Goal: Task Accomplishment & Management: Manage account settings

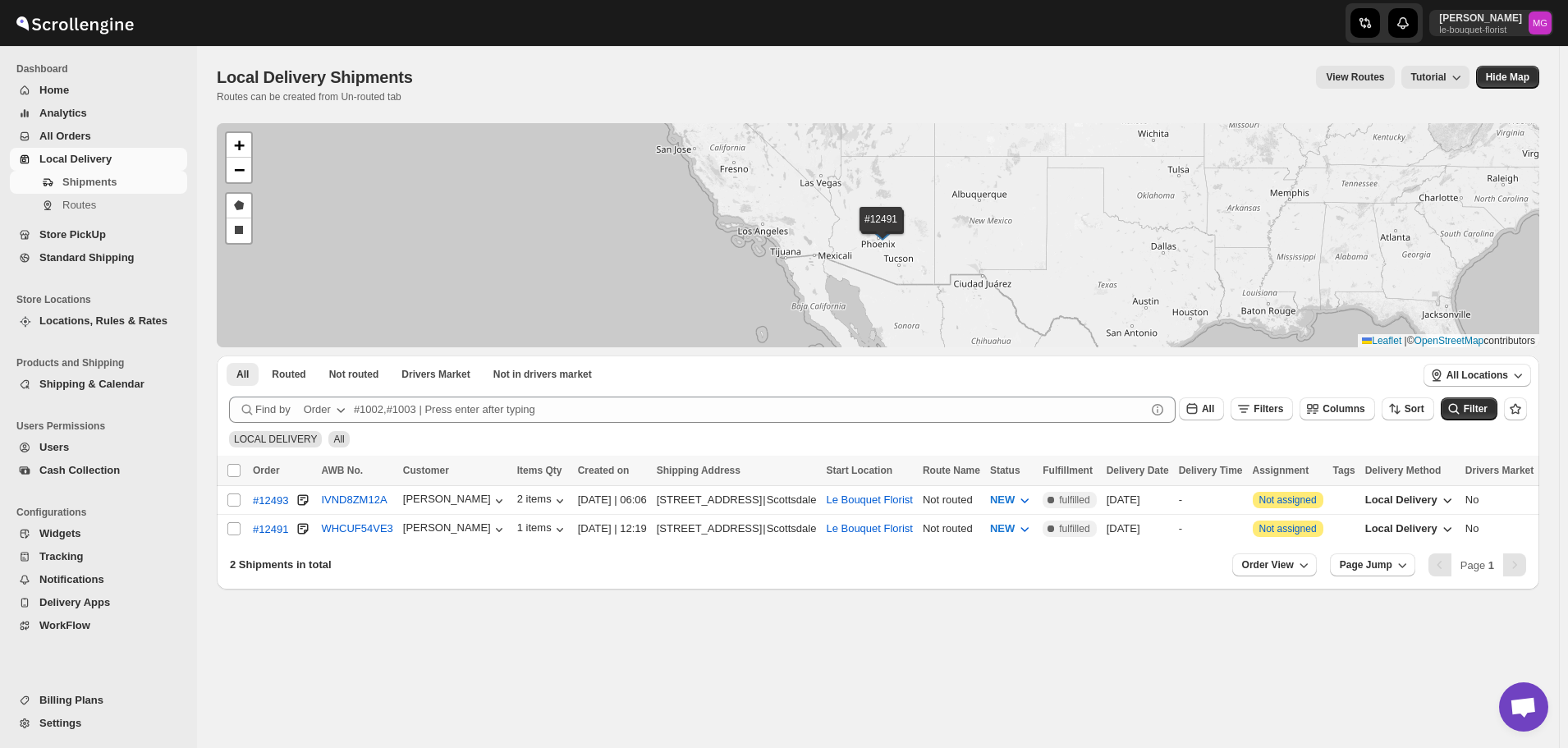
click at [60, 136] on span "All Orders" at bounding box center [65, 136] width 52 height 13
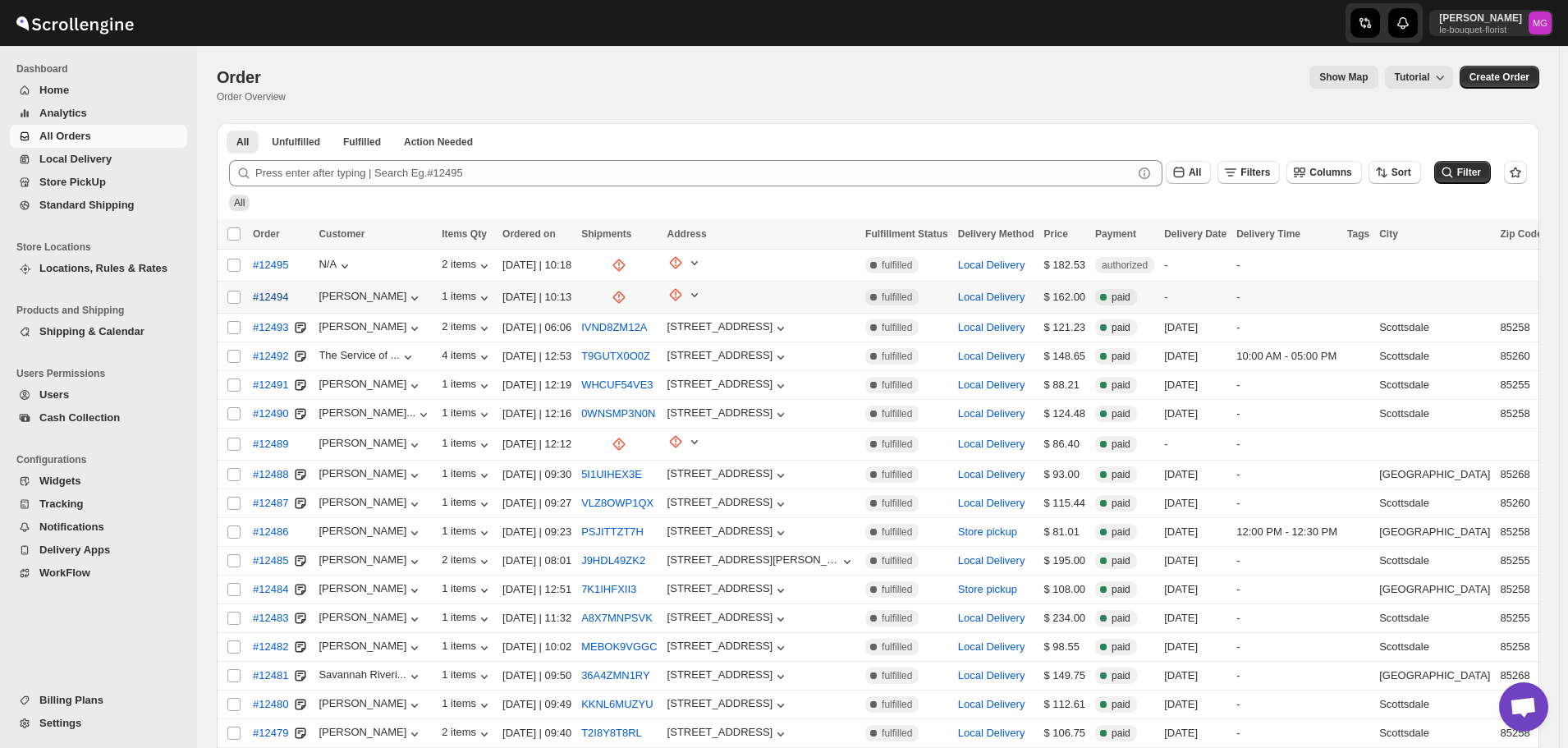
click at [278, 291] on span "#12494" at bounding box center [270, 297] width 35 height 17
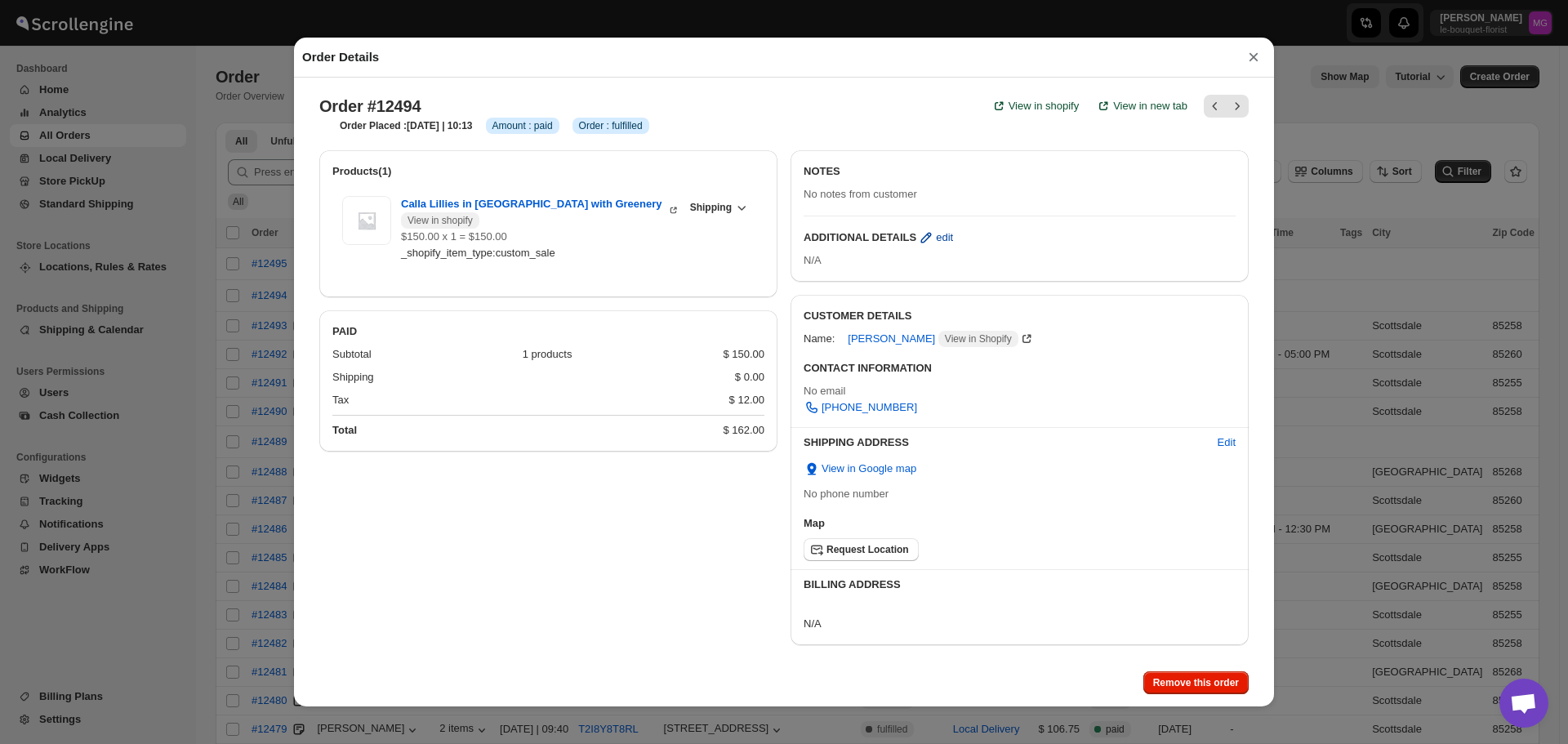
click at [936, 243] on span "edit" at bounding box center [945, 238] width 18 height 17
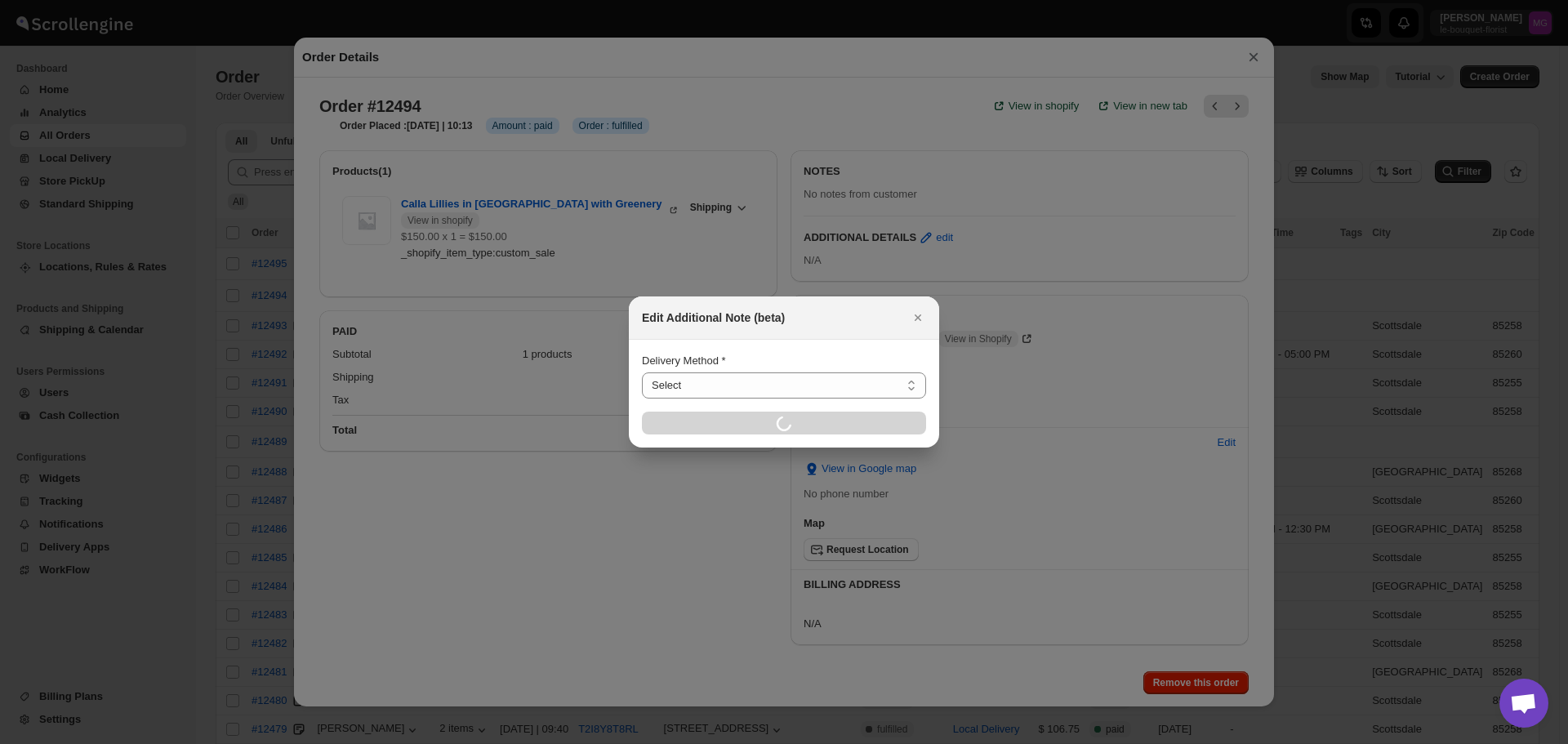
select select "LOCAL_DELIVERY"
select select "LOCATION_BASES"
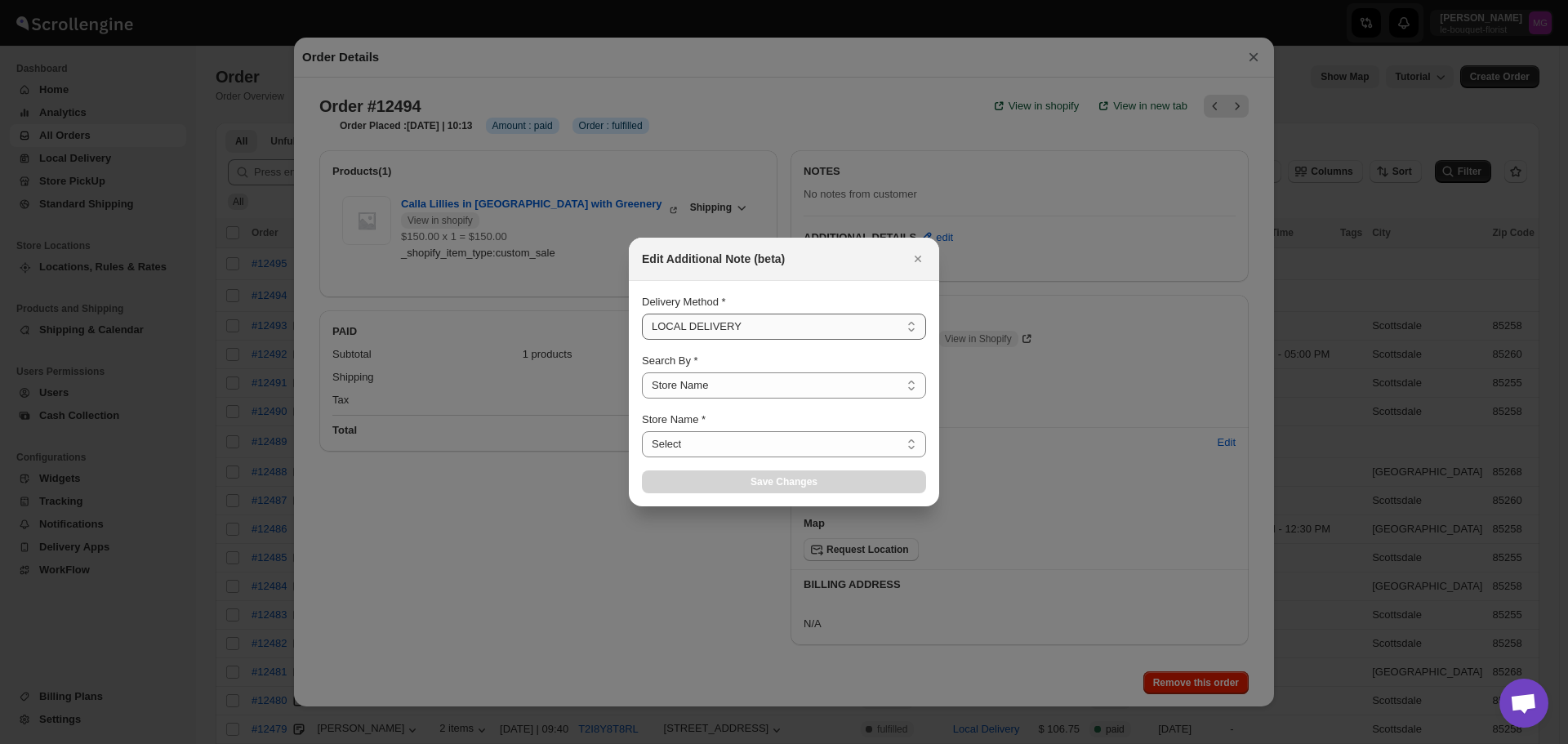
click at [720, 330] on select "Select LOCAL DELIVERY STORE PICKUP STANDARD SHIPPING" at bounding box center [784, 327] width 285 height 26
select select "67182988fdd300583c220c76"
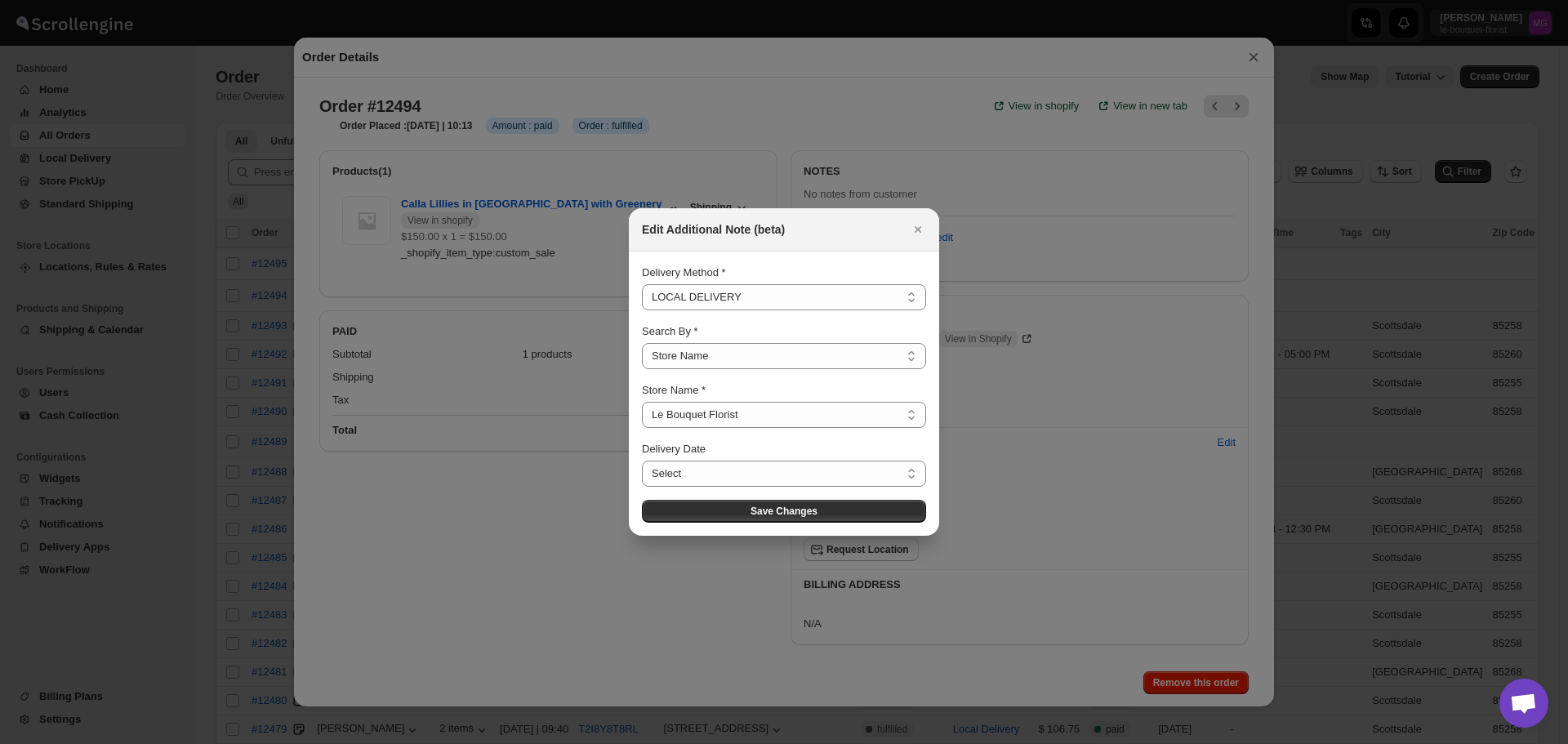
select select "STORE_PICKUP"
click at [642, 310] on select "Select LOCAL DELIVERY STORE PICKUP STANDARD SHIPPING" at bounding box center [784, 297] width 285 height 26
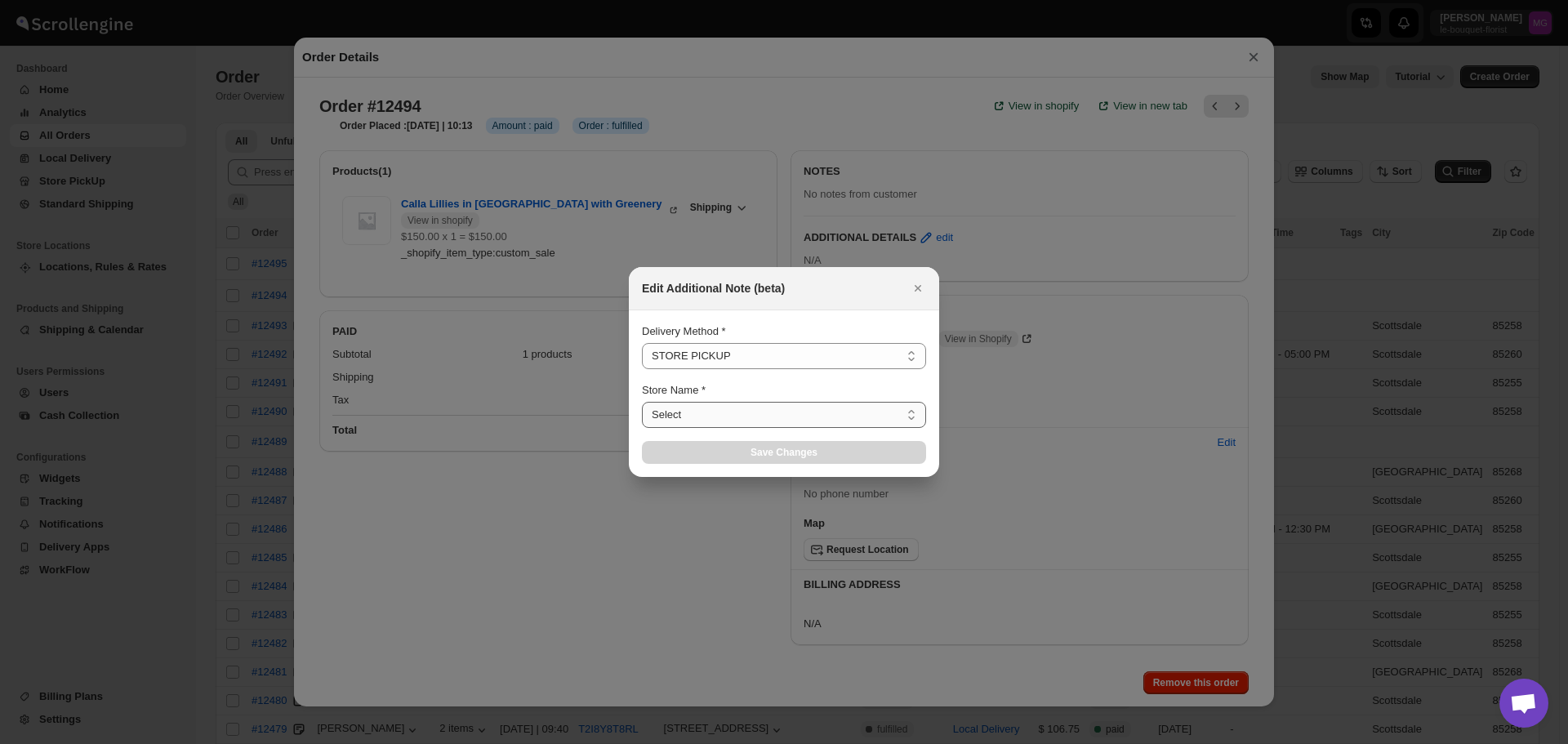
click at [690, 403] on select "Select Le Bouquet Florist" at bounding box center [784, 415] width 285 height 26
select select "67182988fdd300583c220c76"
click at [642, 402] on select "Select Le Bouquet Florist" at bounding box center [784, 415] width 285 height 26
select select "67182988fdd300583c220c76"
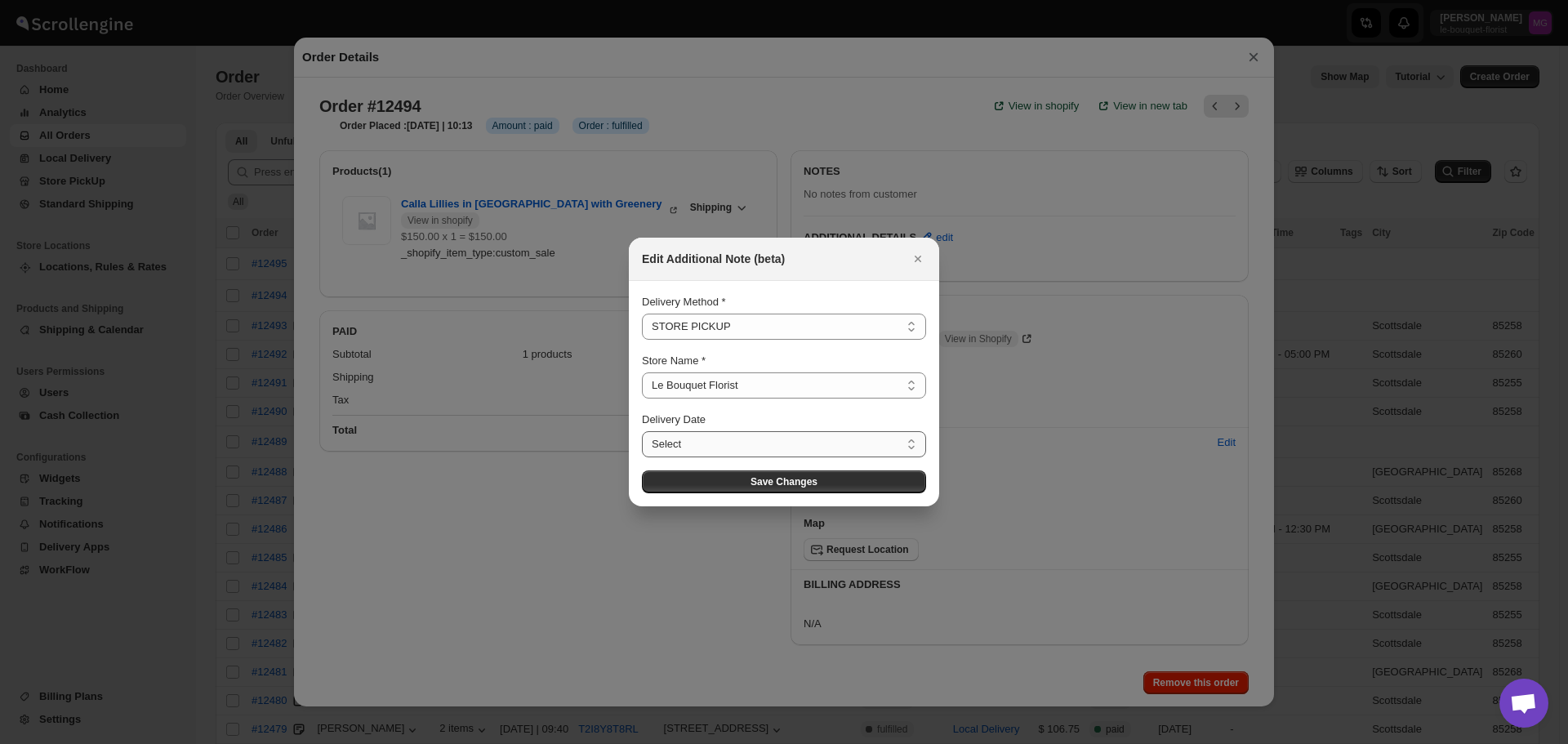
click at [707, 445] on select "Select [DATE] [DATE] [DATE] [DATE] [DATE] [DATE] [DATE] [DATE] [DATE] [DATE] [D…" at bounding box center [784, 444] width 285 height 26
select select "[DATE]"
click at [642, 431] on select "Select [DATE] [DATE] [DATE] [DATE] [DATE] [DATE] [DATE] [DATE] [DATE] [DATE] [D…" at bounding box center [784, 444] width 285 height 26
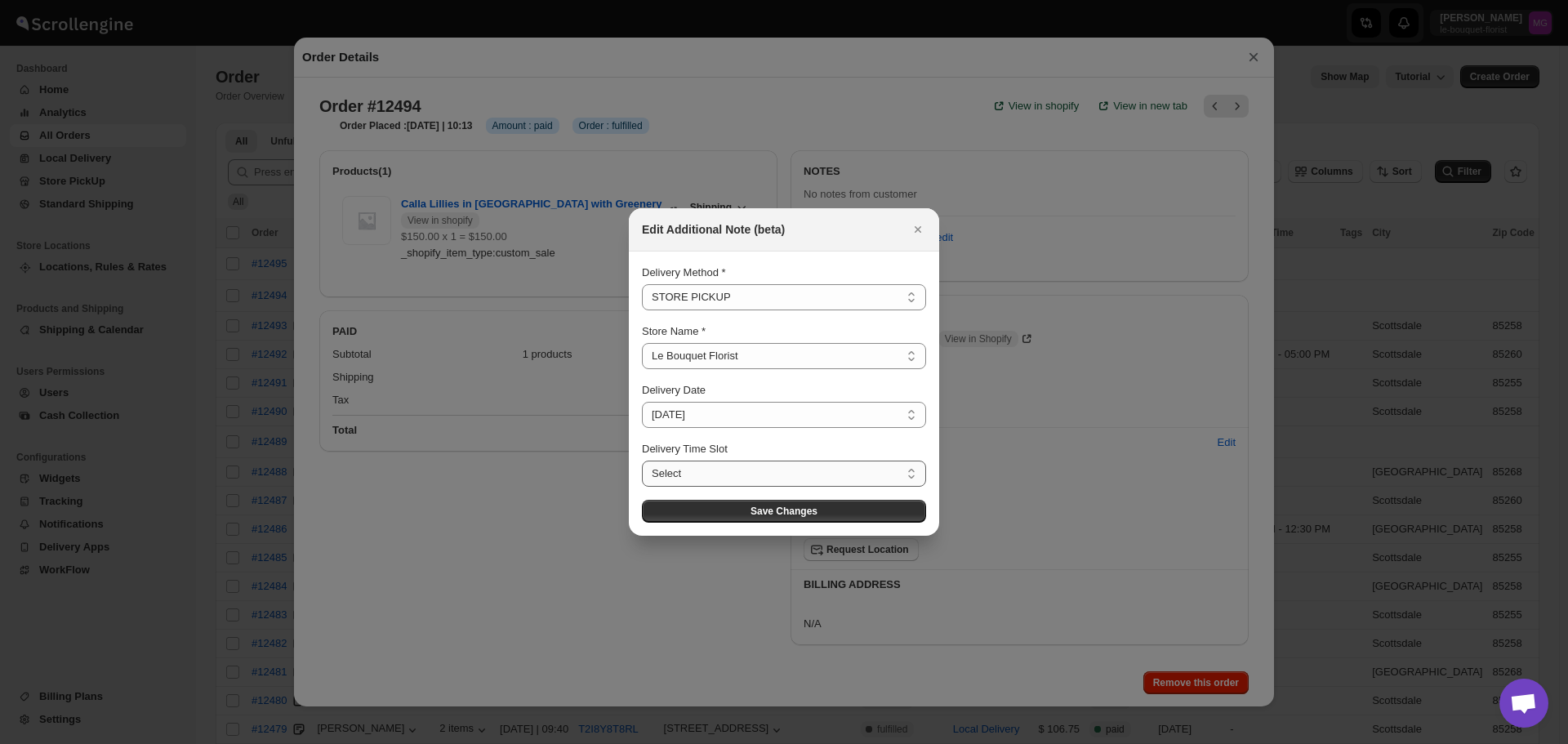
click at [691, 469] on select "Select 12:00 PM - 12:30 PM 12:30 PM - 01:00 PM 01:00 PM - 01:30 PM 01:30 PM - 0…" at bounding box center [784, 473] width 285 height 26
select select "671932030ed43f03ce62be98"
click at [642, 460] on select "Select 12:00 PM - 12:30 PM 12:30 PM - 01:00 PM 01:00 PM - 01:30 PM 01:30 PM - 0…" at bounding box center [784, 473] width 285 height 26
click at [768, 503] on button "Save Changes" at bounding box center [784, 510] width 285 height 22
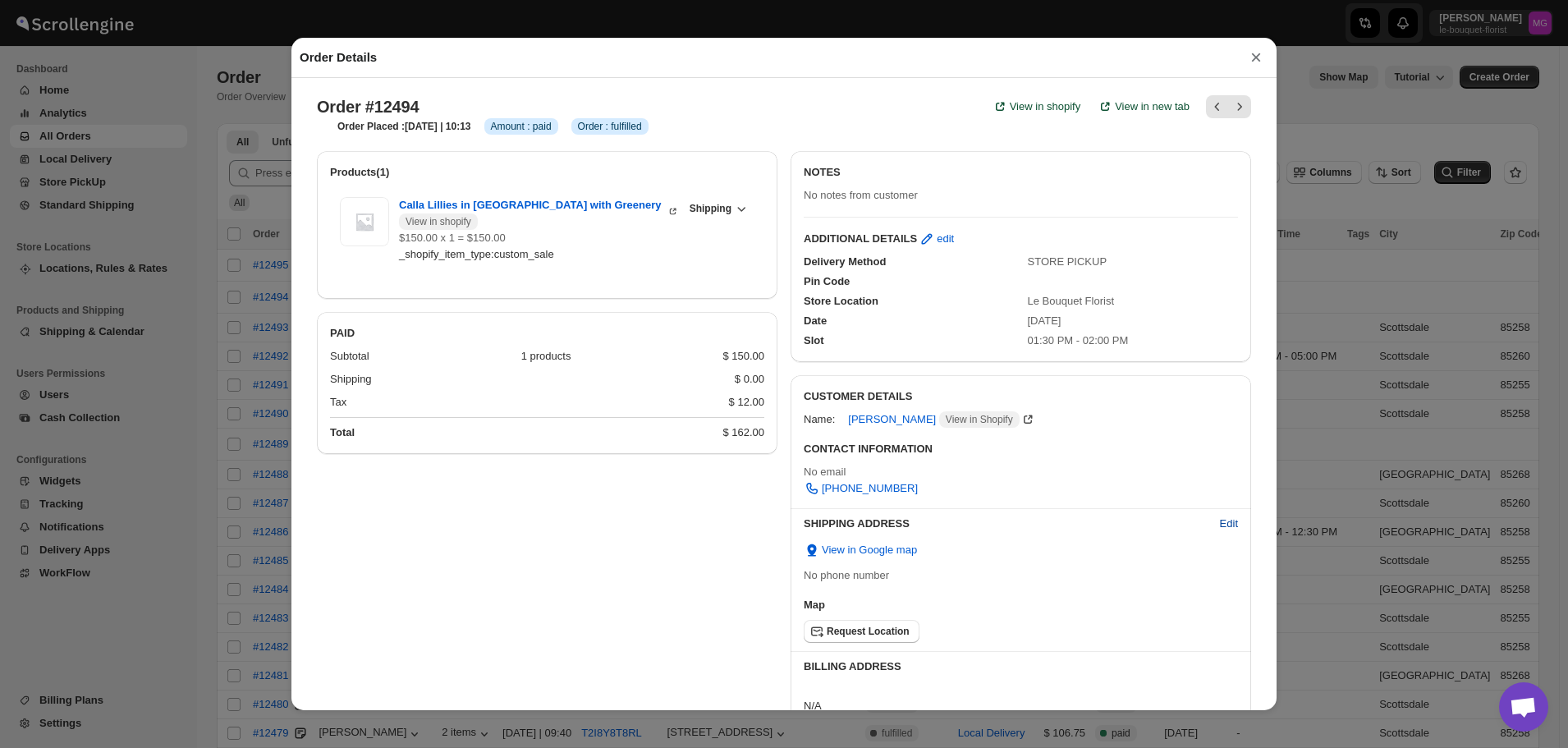
click at [1220, 531] on span "Edit" at bounding box center [1229, 523] width 18 height 17
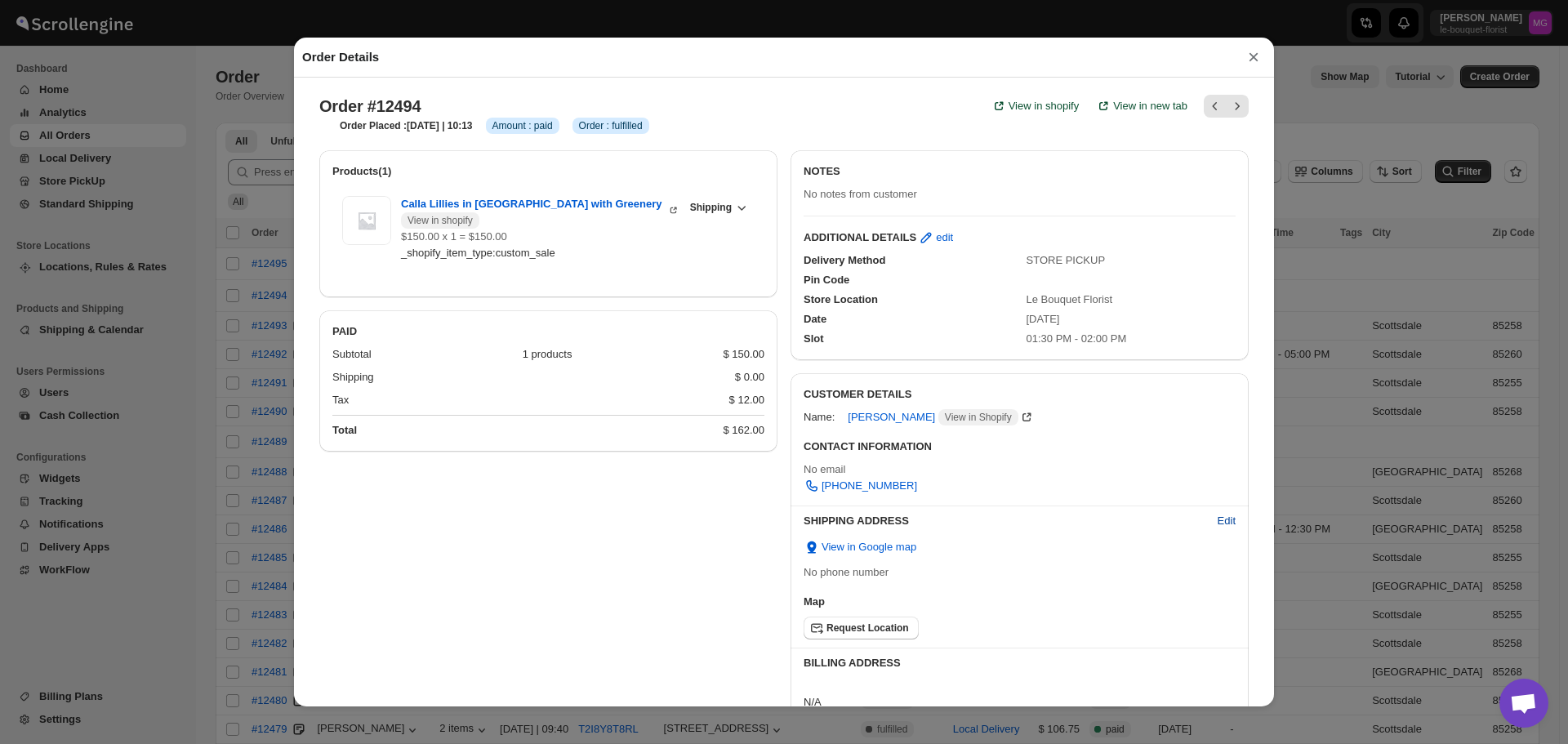
select select "US"
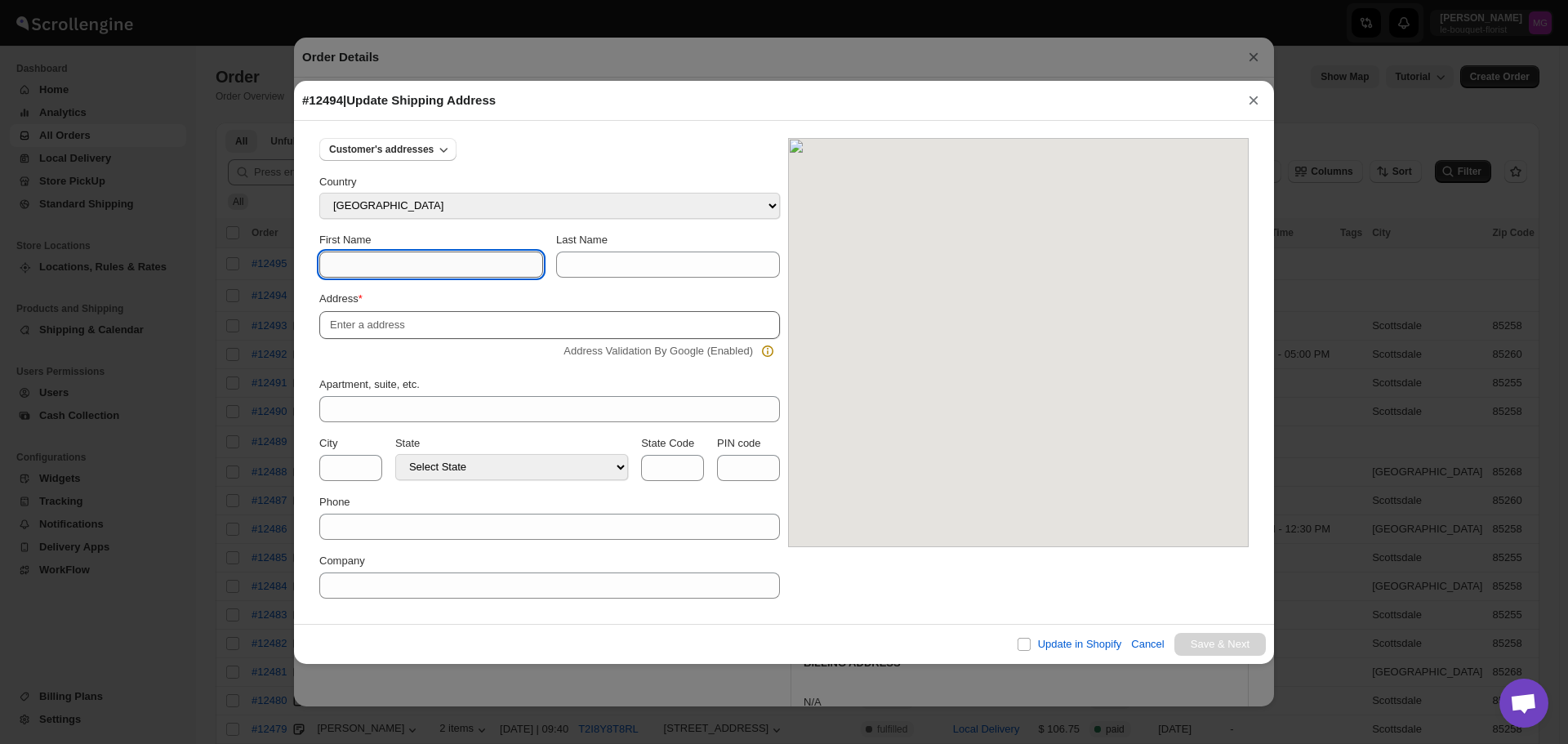
click at [379, 258] on input "First Name" at bounding box center [431, 264] width 224 height 26
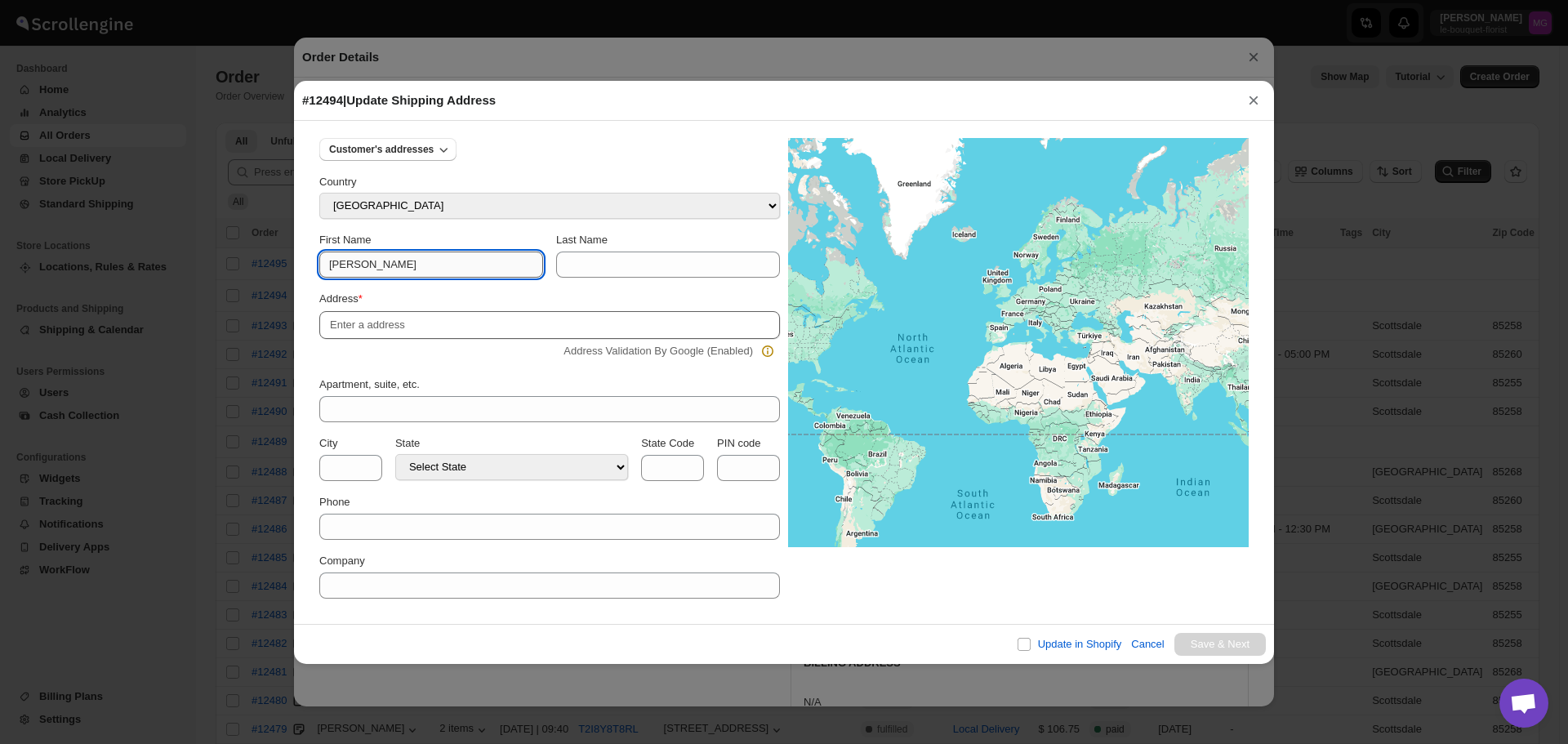
type input "[PERSON_NAME]"
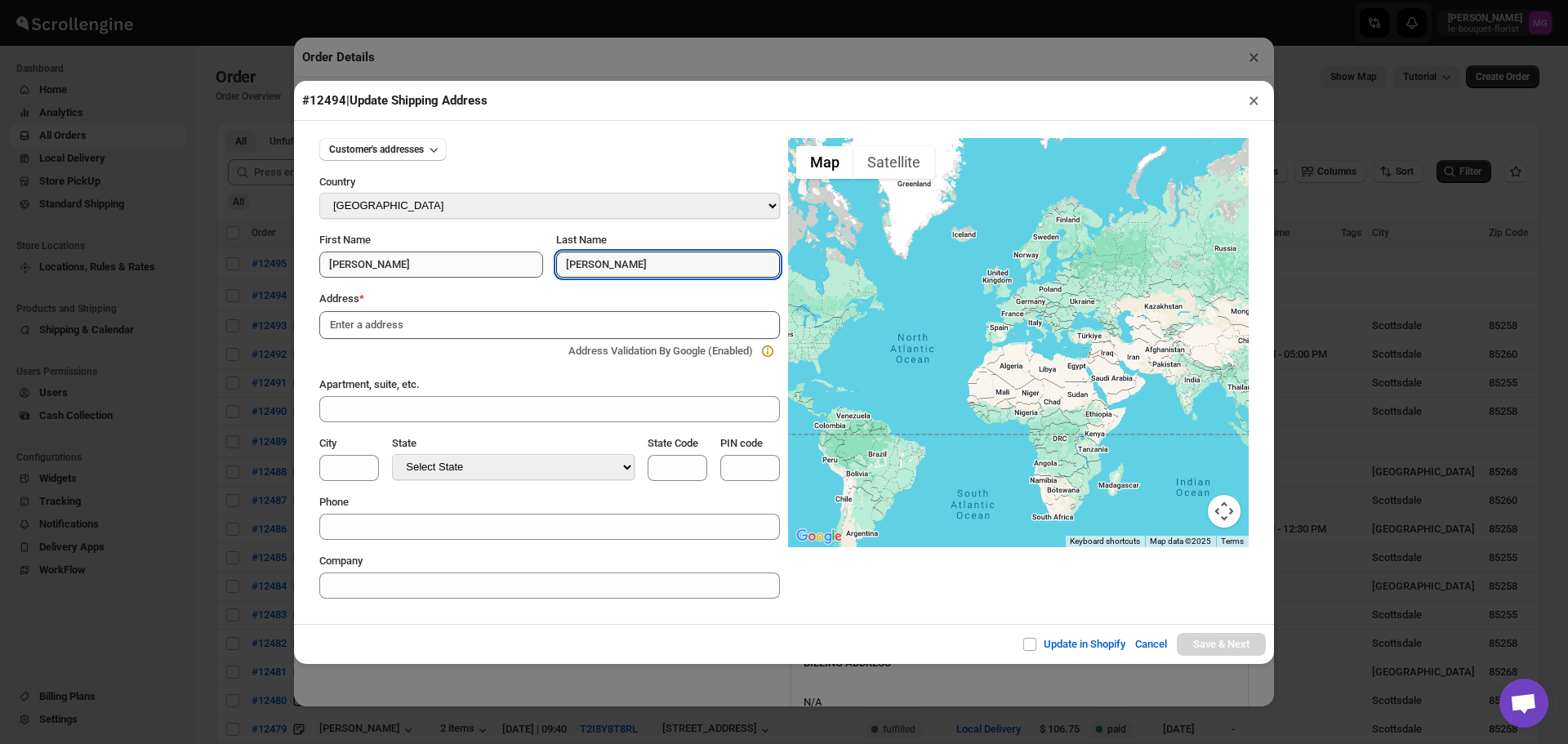
type input "[PERSON_NAME]"
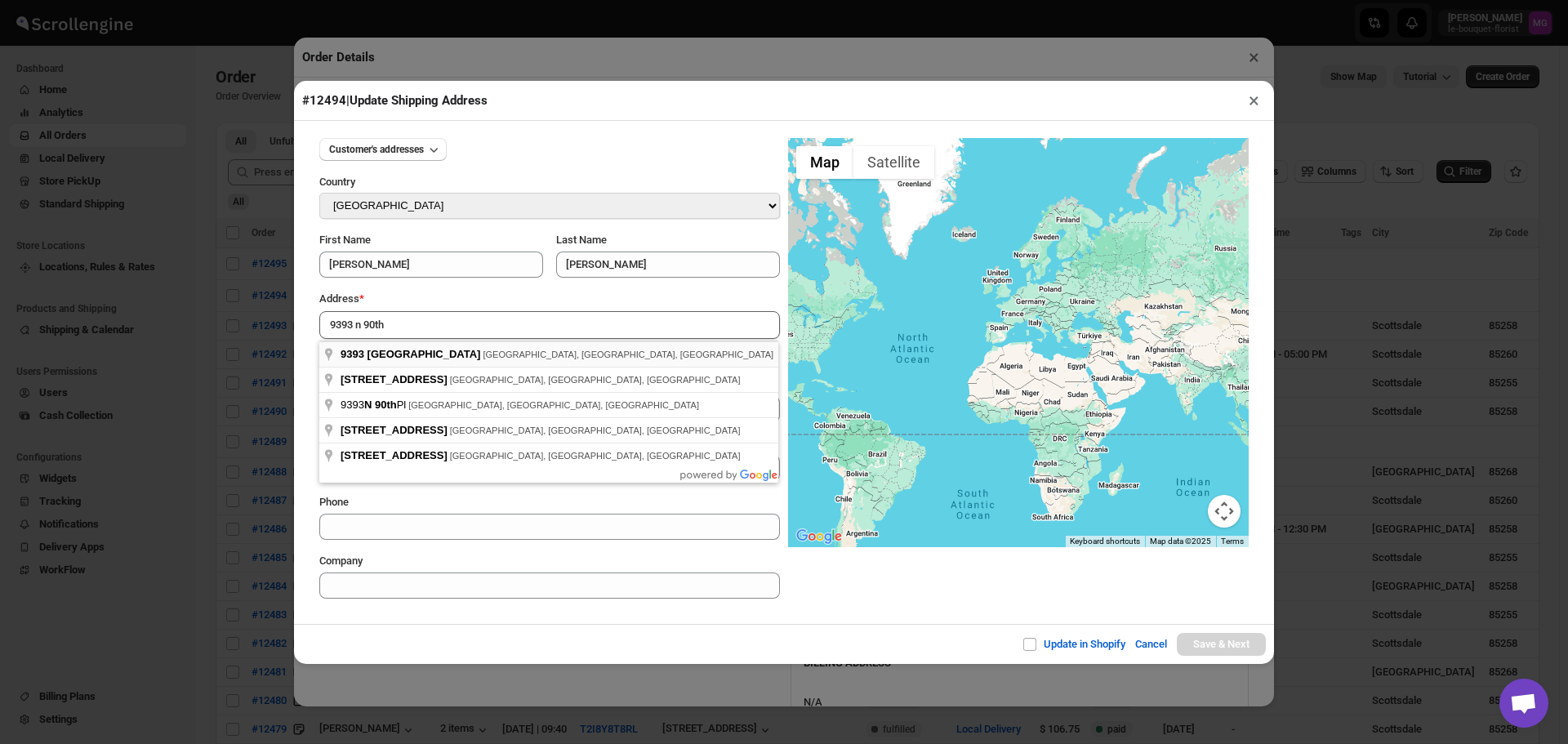
type input "[STREET_ADDRESS]"
type input "[GEOGRAPHIC_DATA]"
select select "[US_STATE]"
type input "AZ"
type input "85258"
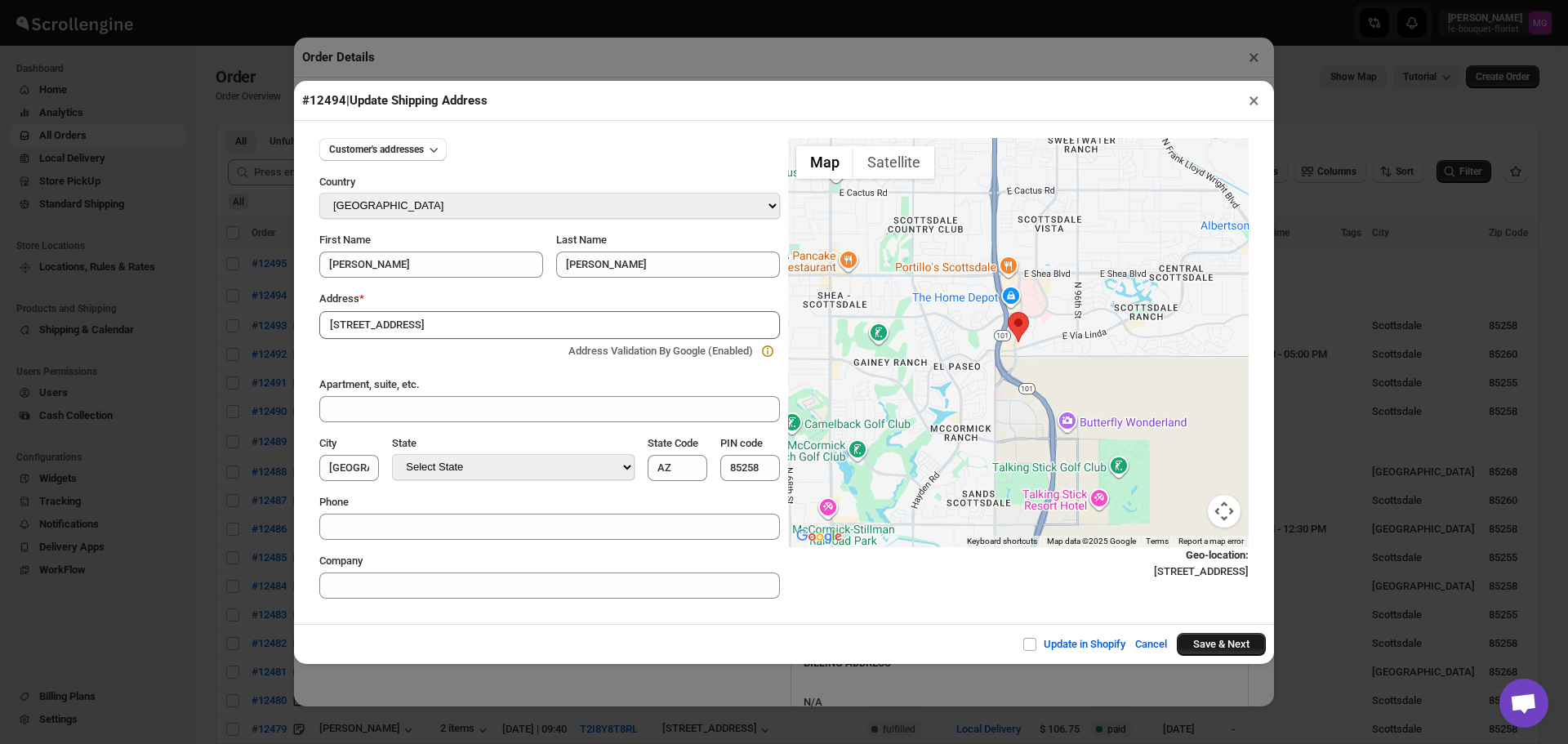
click at [1228, 646] on button "Save & Next" at bounding box center [1221, 643] width 89 height 22
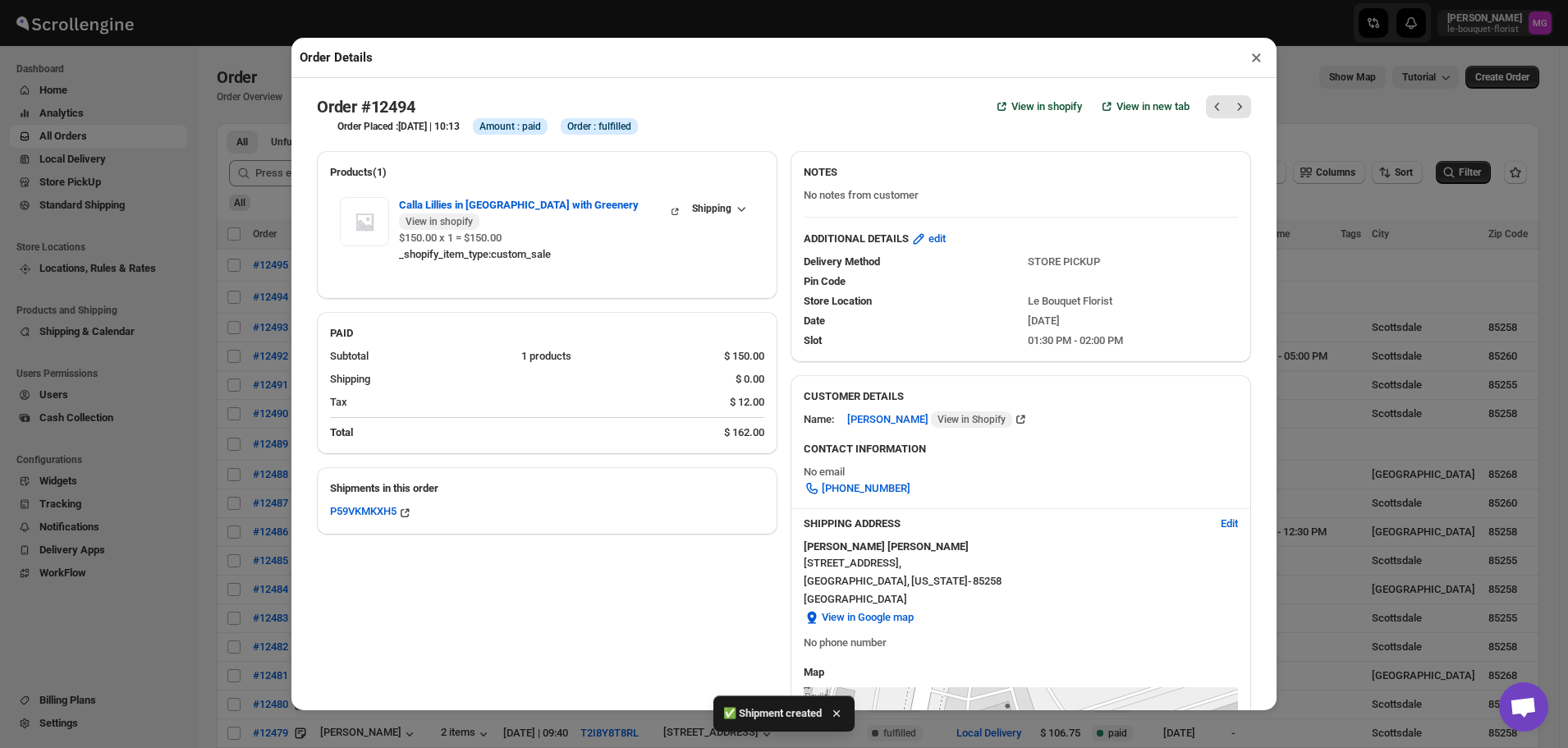
click at [1252, 57] on button "×" at bounding box center [1256, 57] width 24 height 23
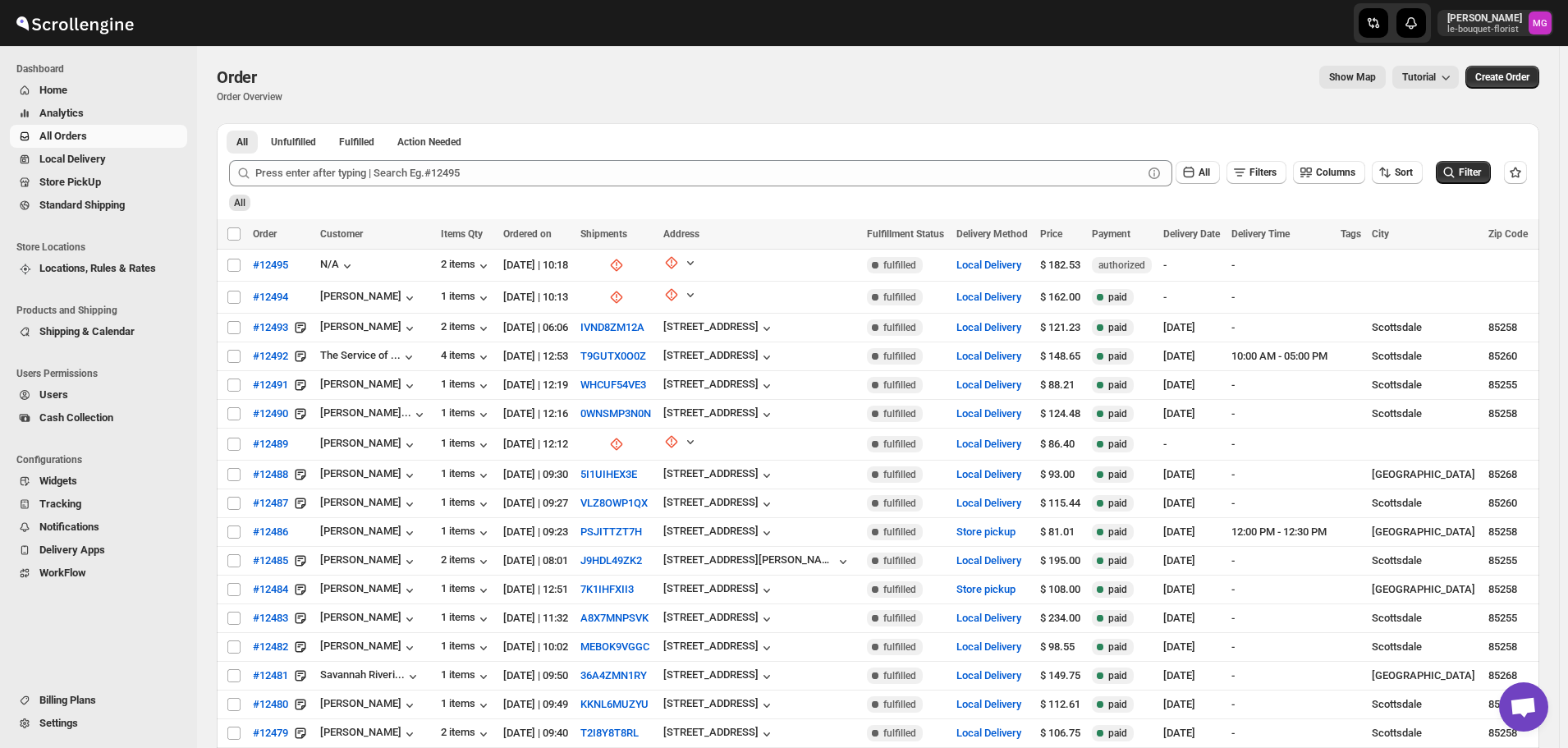
click at [93, 185] on span "Store PickUp" at bounding box center [70, 182] width 62 height 13
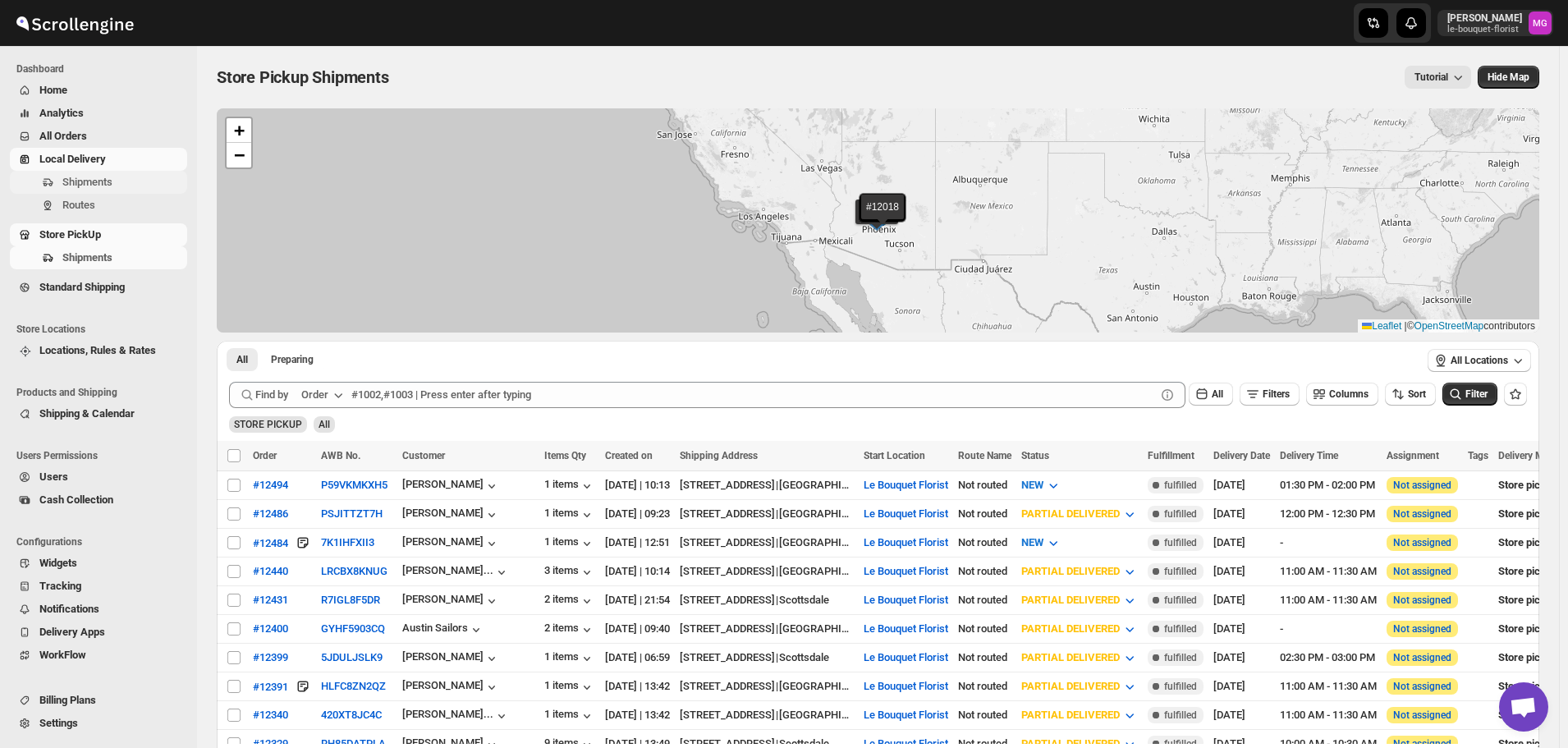
click at [93, 177] on span "Shipments" at bounding box center [87, 182] width 50 height 13
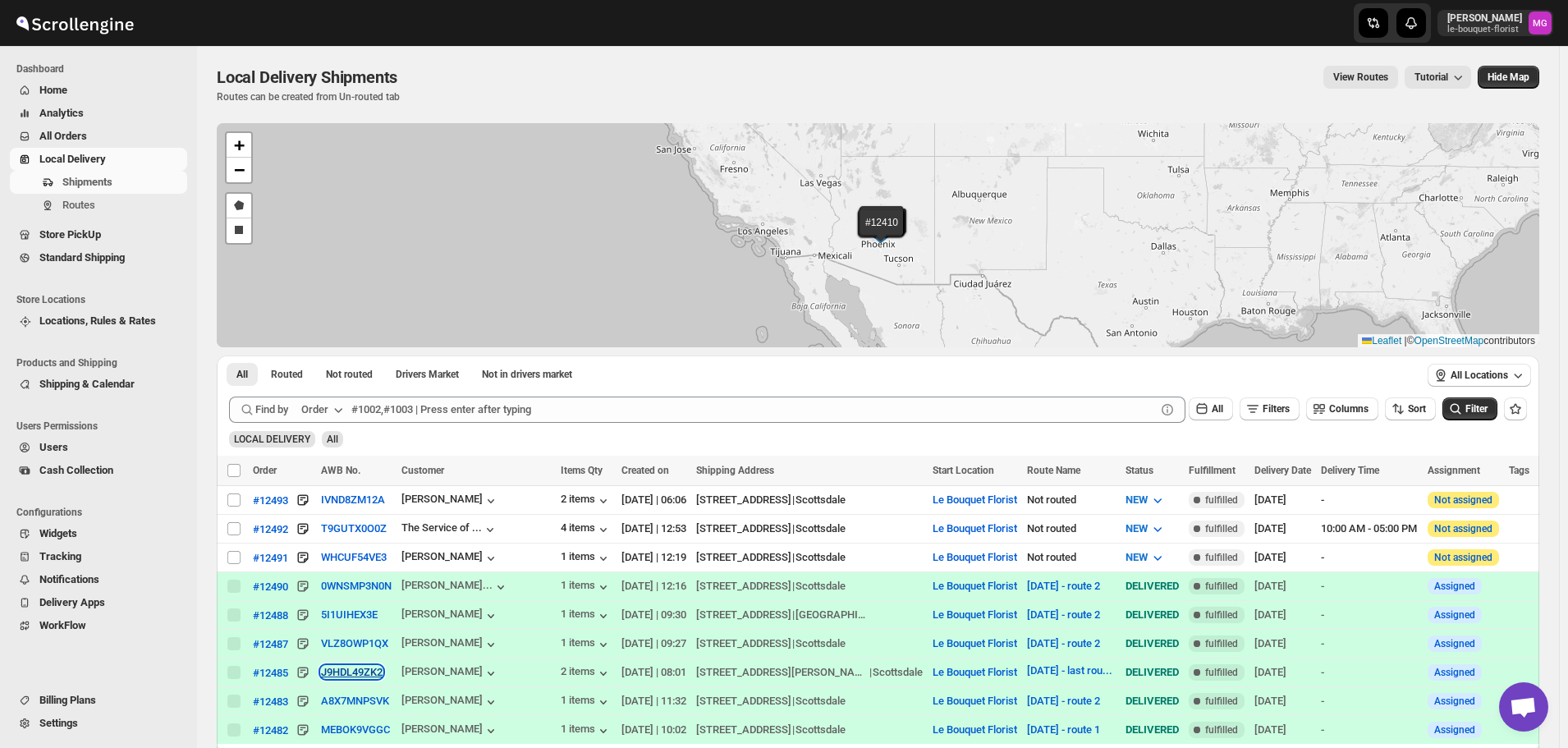
click at [348, 665] on button "J9HDL49ZK2" at bounding box center [352, 671] width 62 height 13
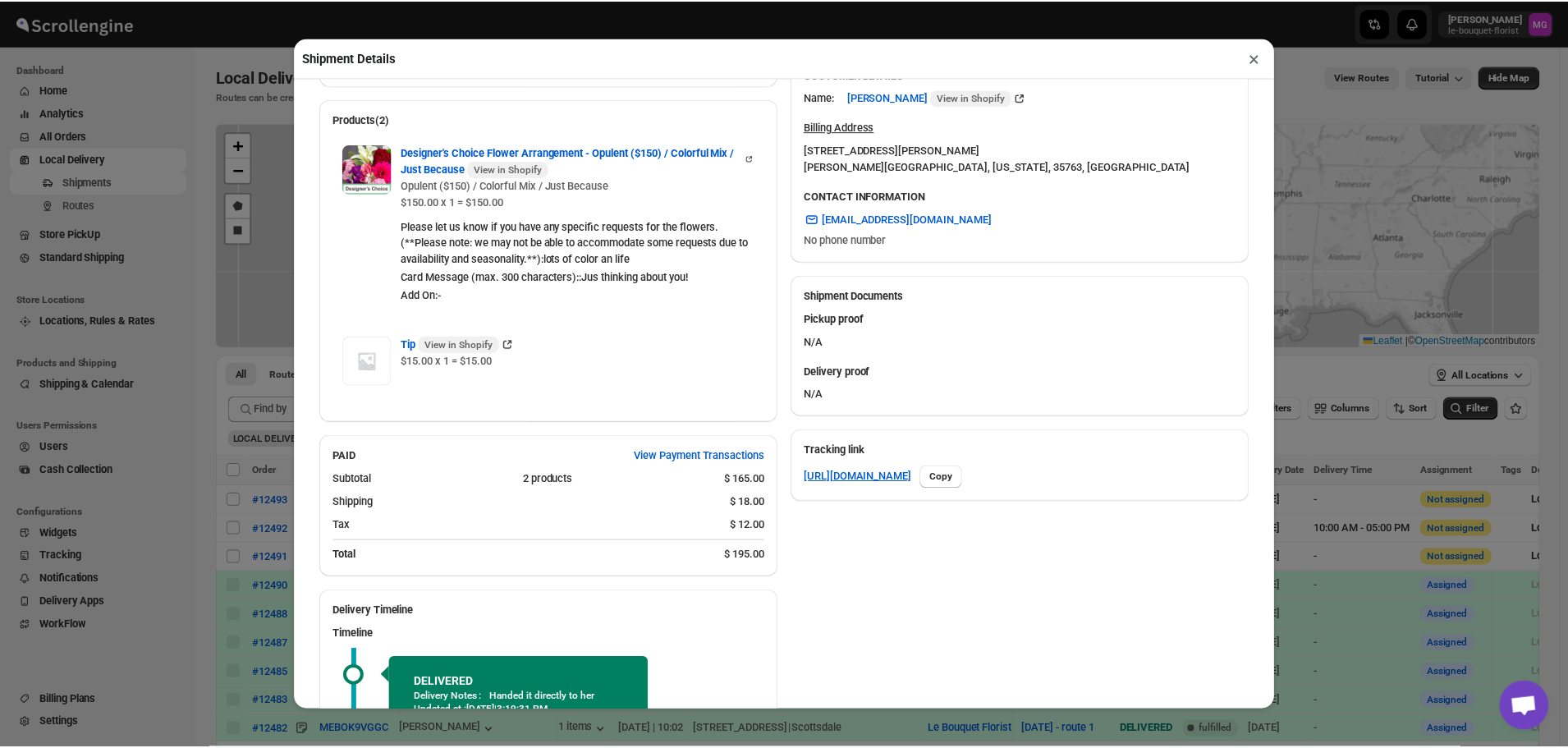
scroll to position [657, 0]
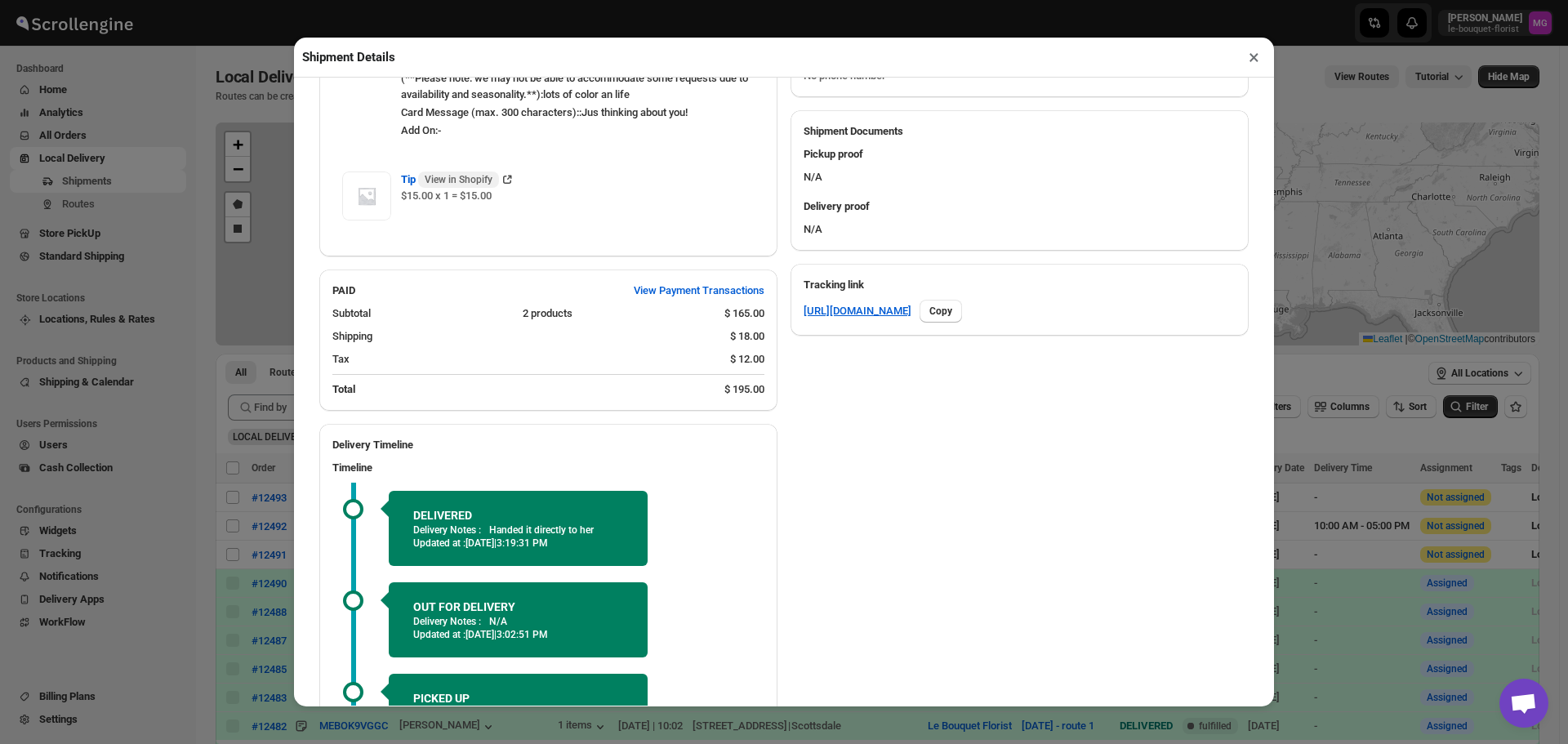
click at [1252, 64] on button "×" at bounding box center [1254, 57] width 23 height 22
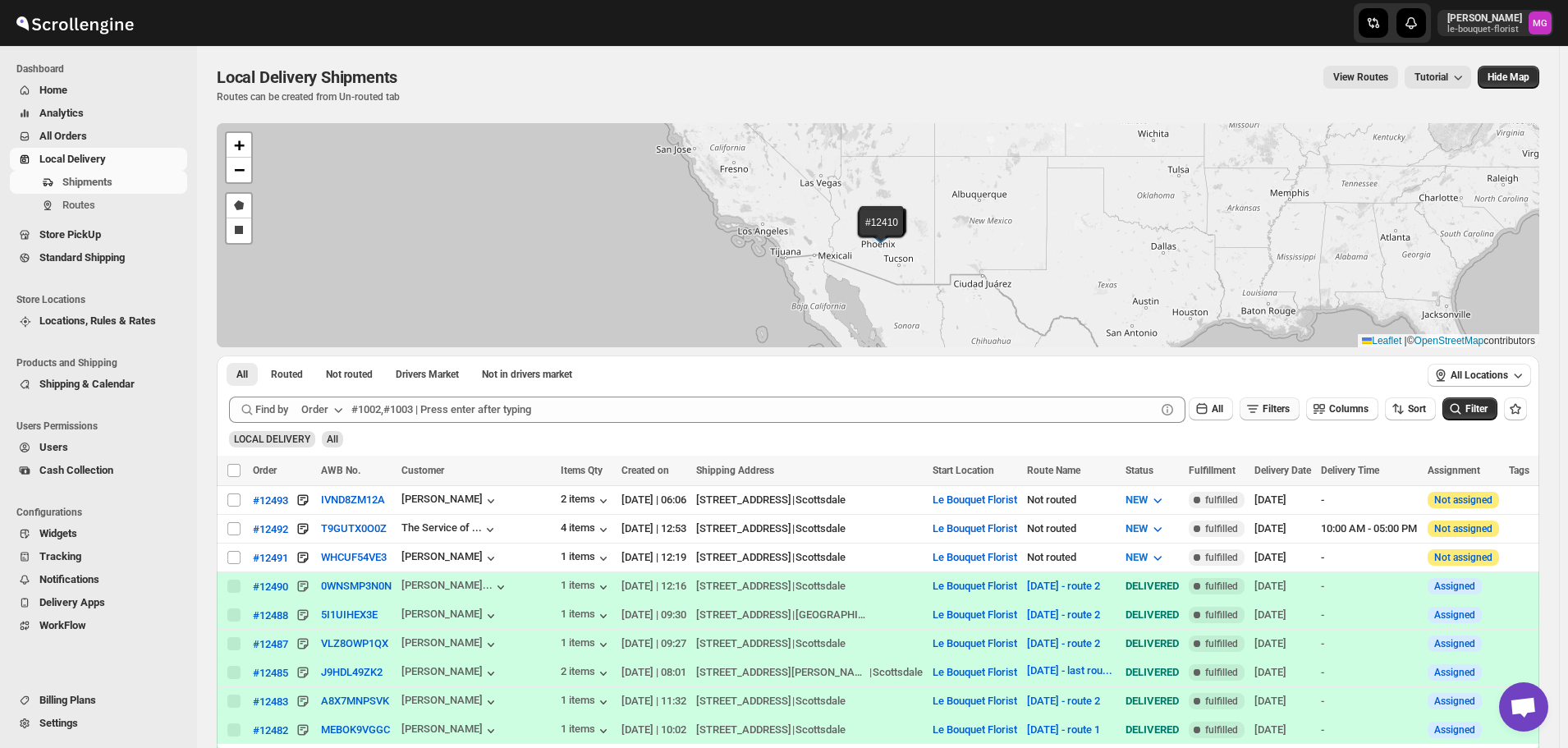
click at [1282, 416] on button "Filters" at bounding box center [1269, 408] width 60 height 23
click at [1258, 488] on div "Add Filter" at bounding box center [1276, 474] width 108 height 42
click at [1248, 478] on icon "button" at bounding box center [1251, 474] width 17 height 17
click at [1218, 476] on button "Select" at bounding box center [1187, 474] width 123 height 23
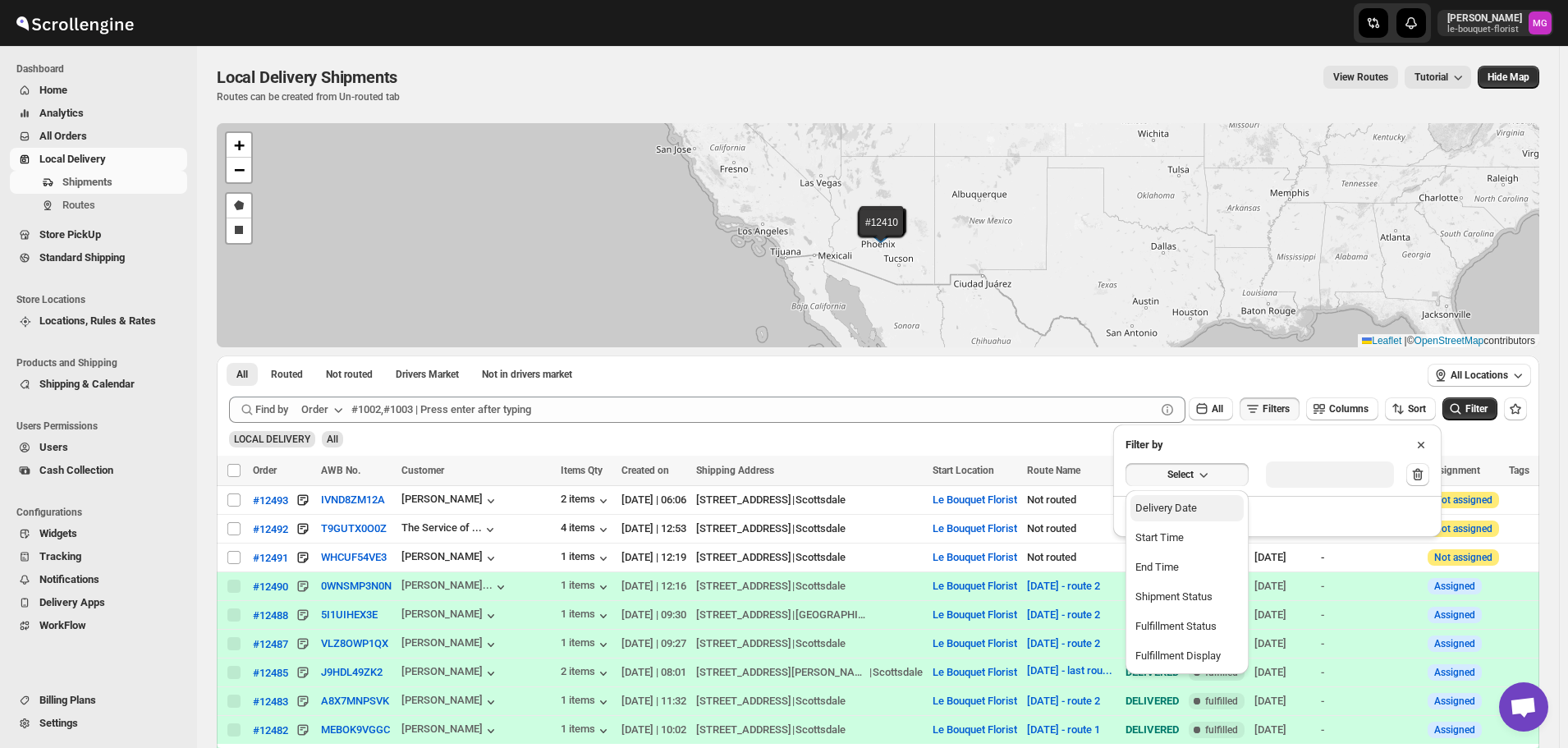
click at [1207, 505] on button "Delivery Date" at bounding box center [1187, 508] width 113 height 27
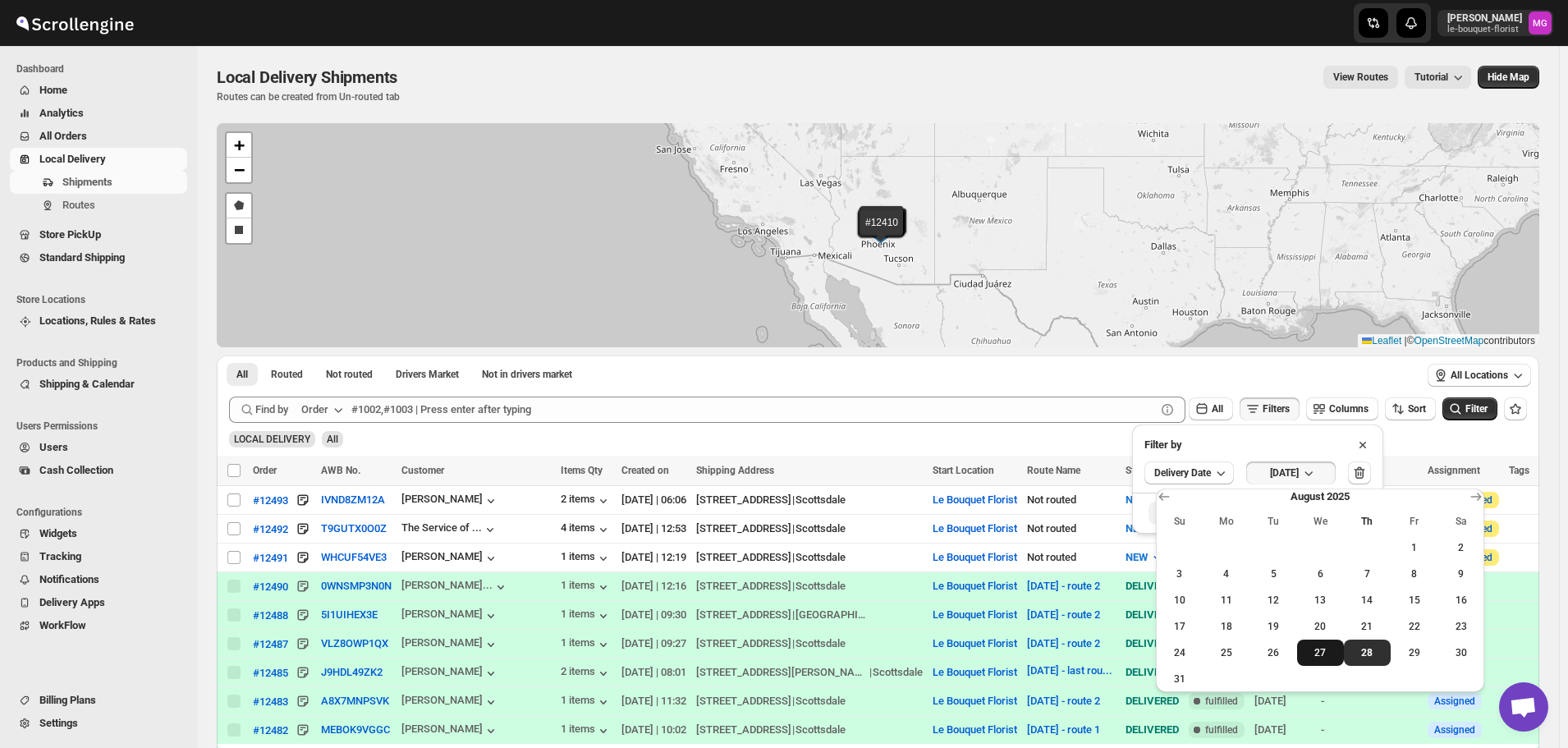
click at [1311, 655] on span "27" at bounding box center [1320, 652] width 33 height 13
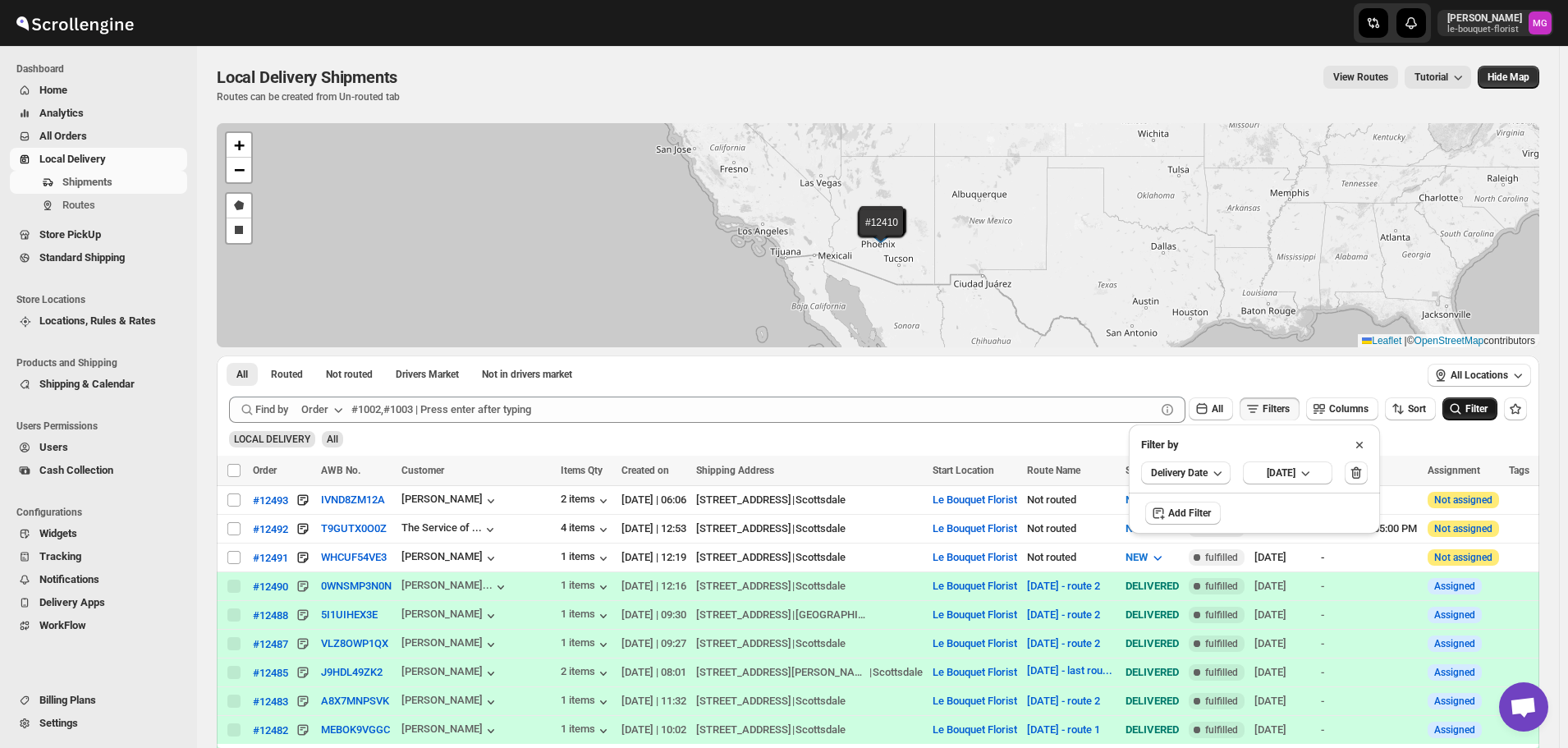
click at [1459, 415] on icon "submit" at bounding box center [1455, 409] width 17 height 17
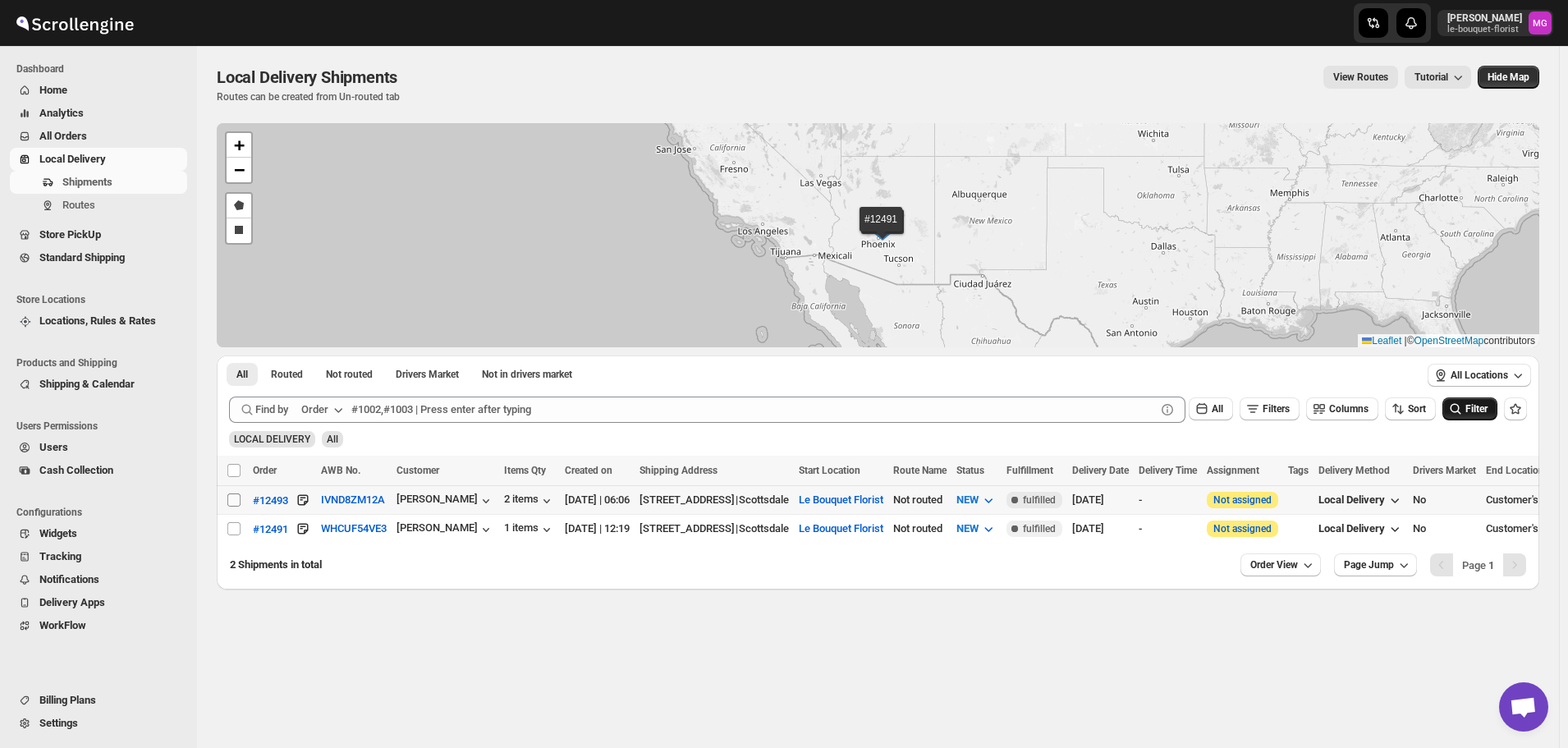
click at [238, 496] on input "Select shipment" at bounding box center [233, 499] width 13 height 13
checkbox input "true"
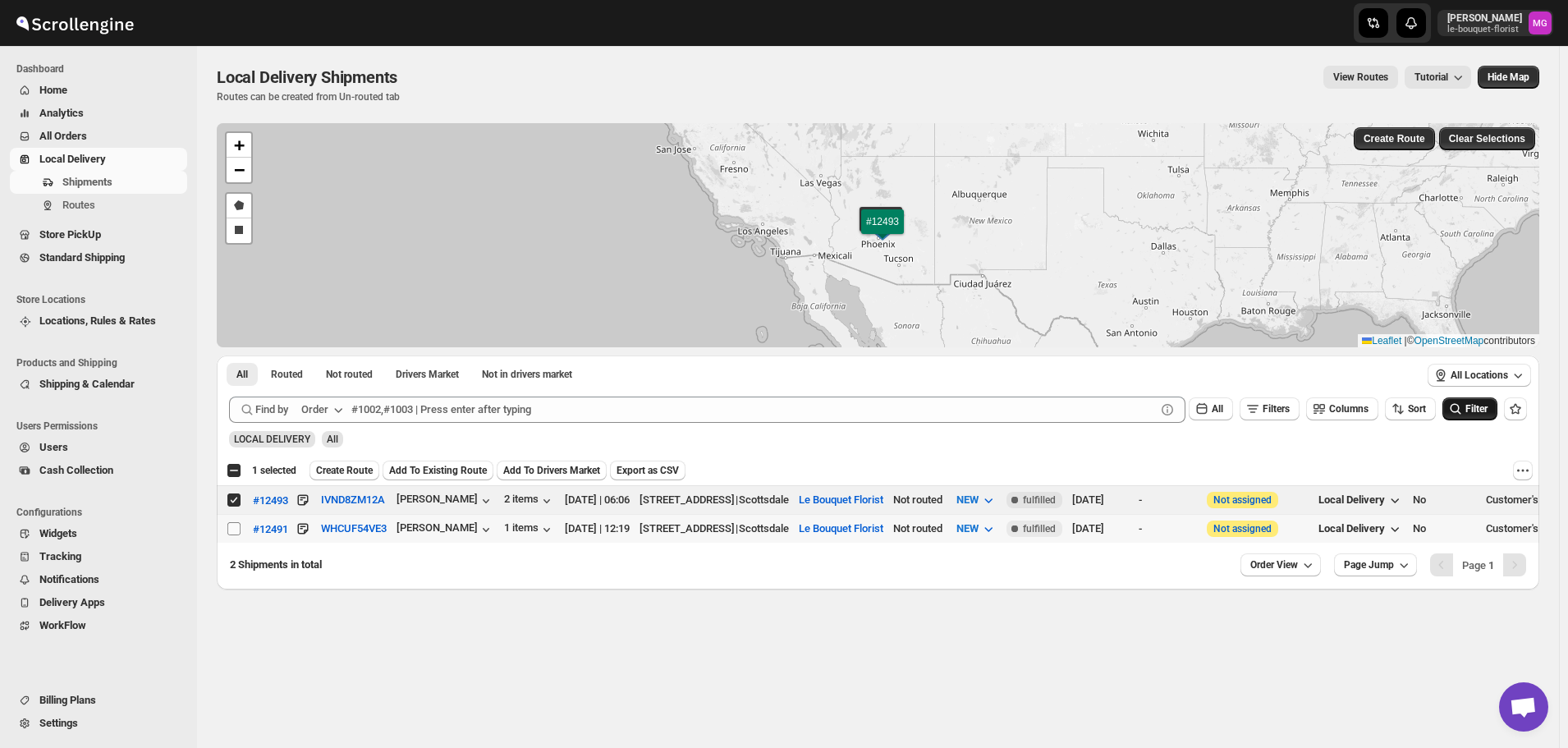
click at [232, 526] on input "Select shipment" at bounding box center [233, 528] width 13 height 13
checkbox input "true"
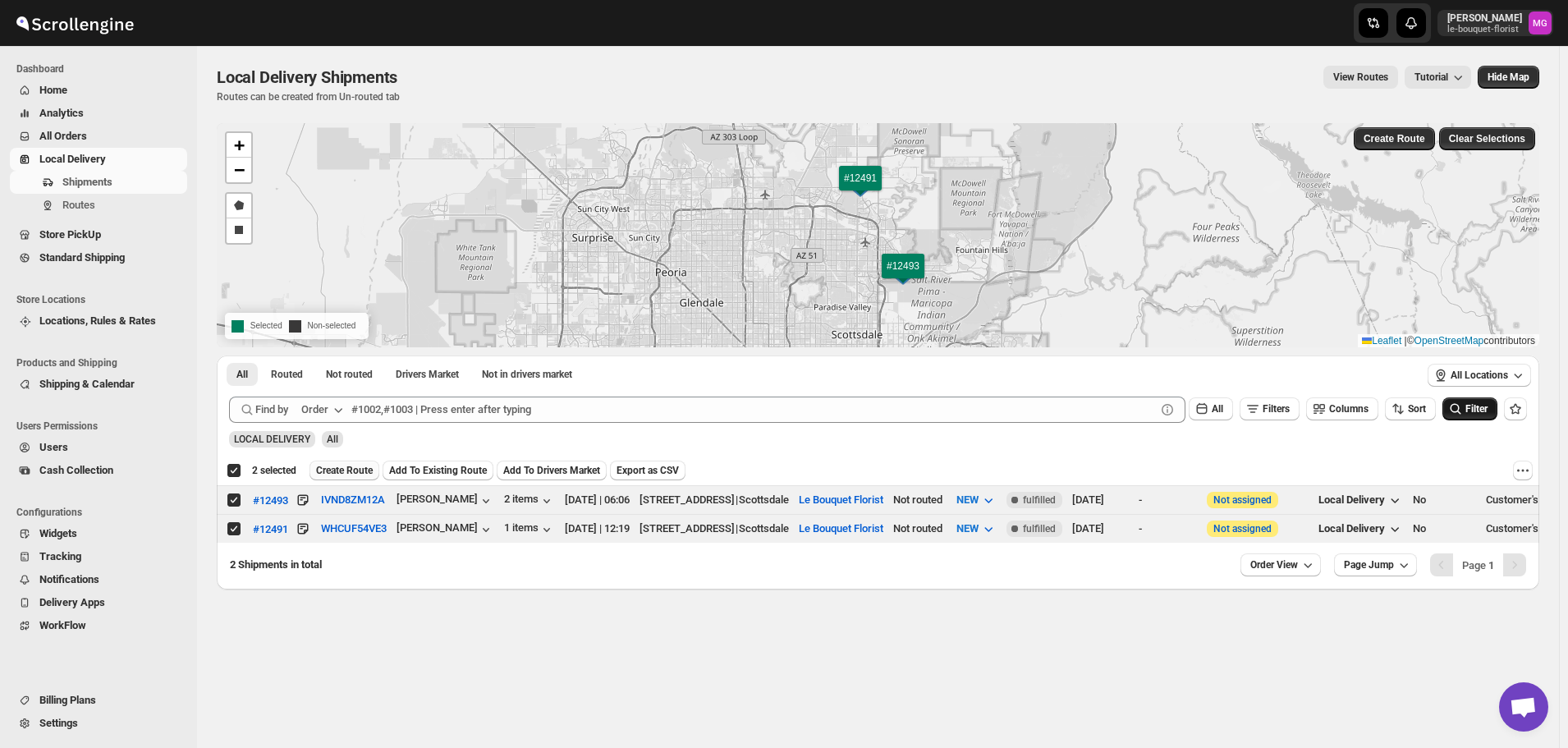
click at [343, 466] on span "Create Route" at bounding box center [345, 470] width 57 height 13
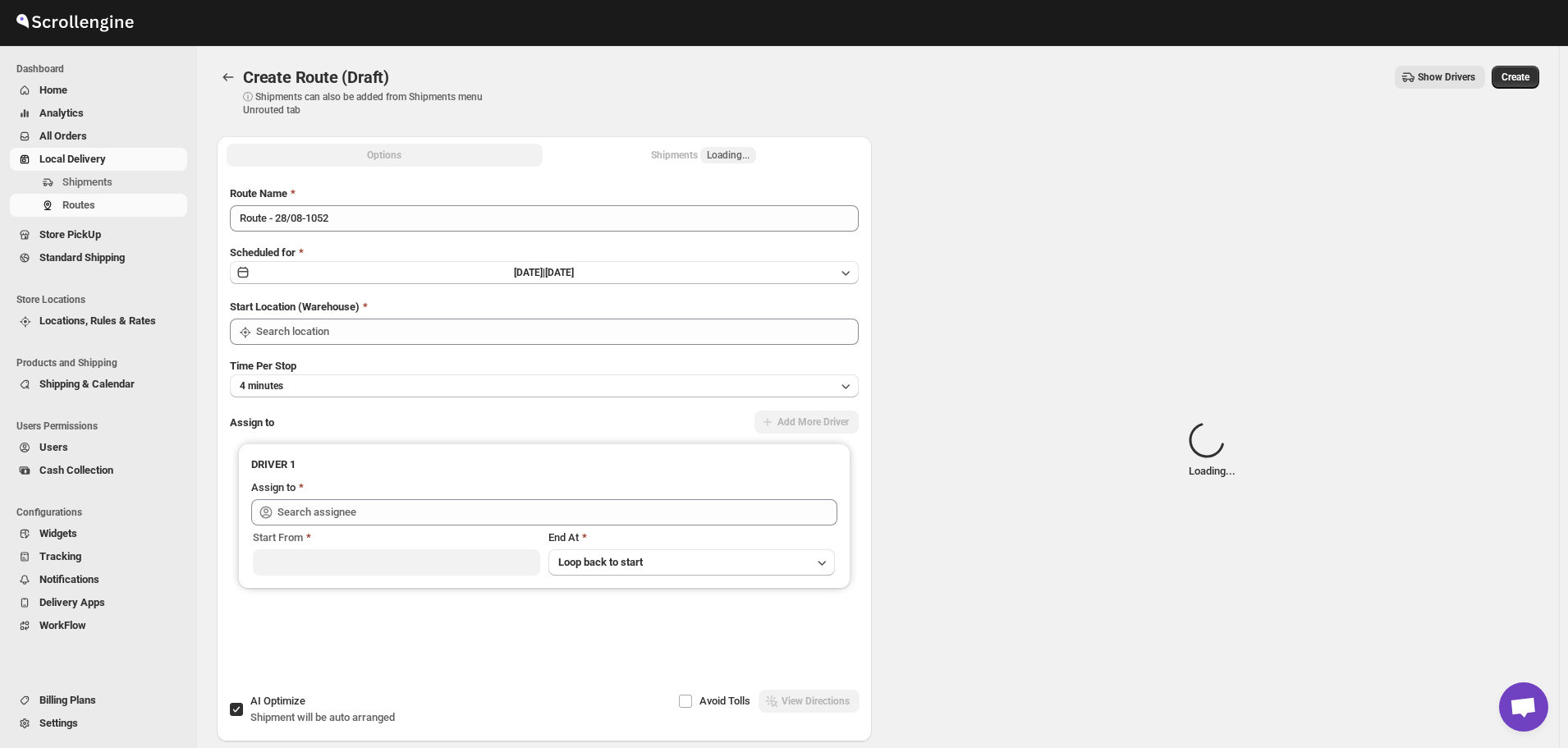
type input "Le Bouquet Florist"
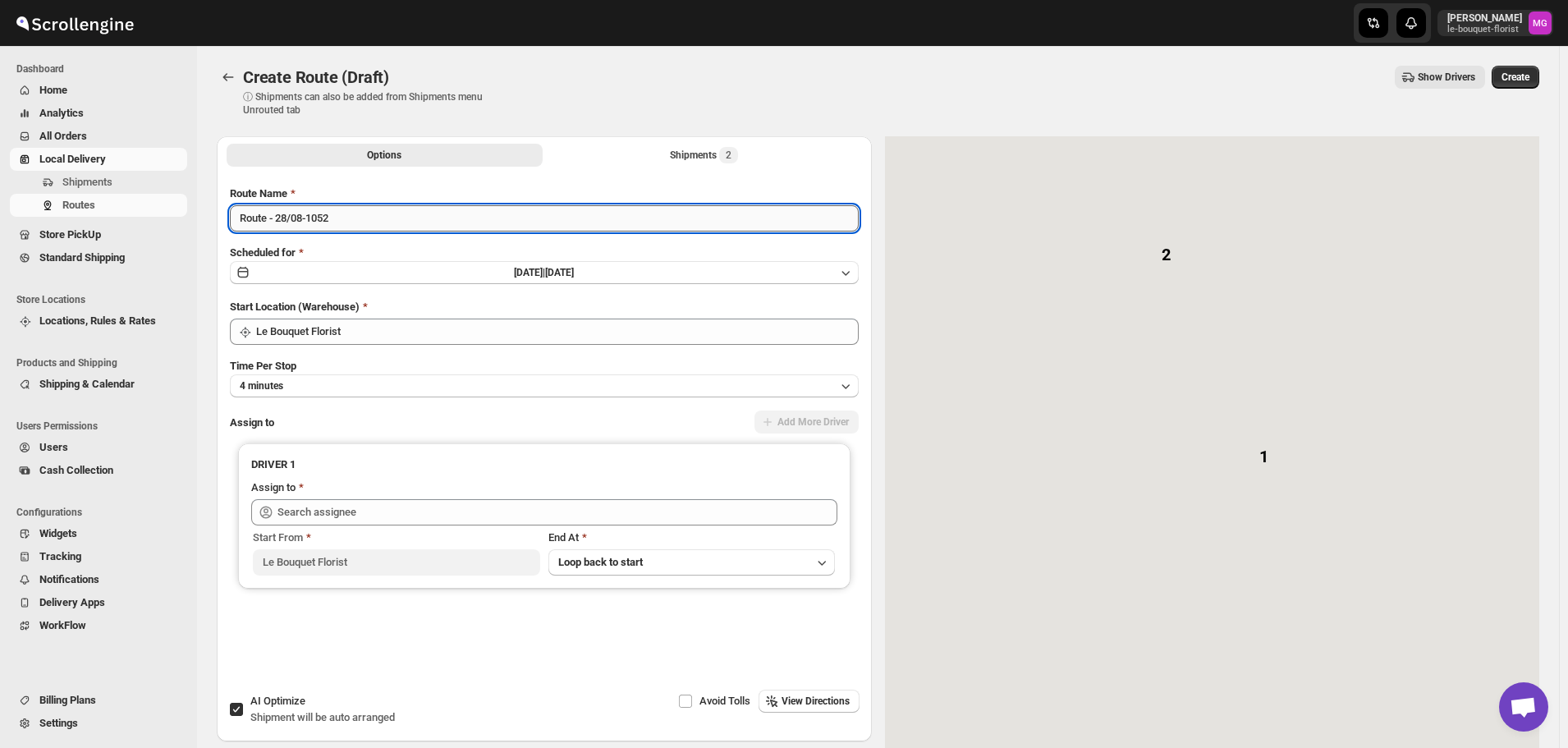
click at [352, 210] on input "Route - 28/08-1052" at bounding box center [545, 218] width 629 height 27
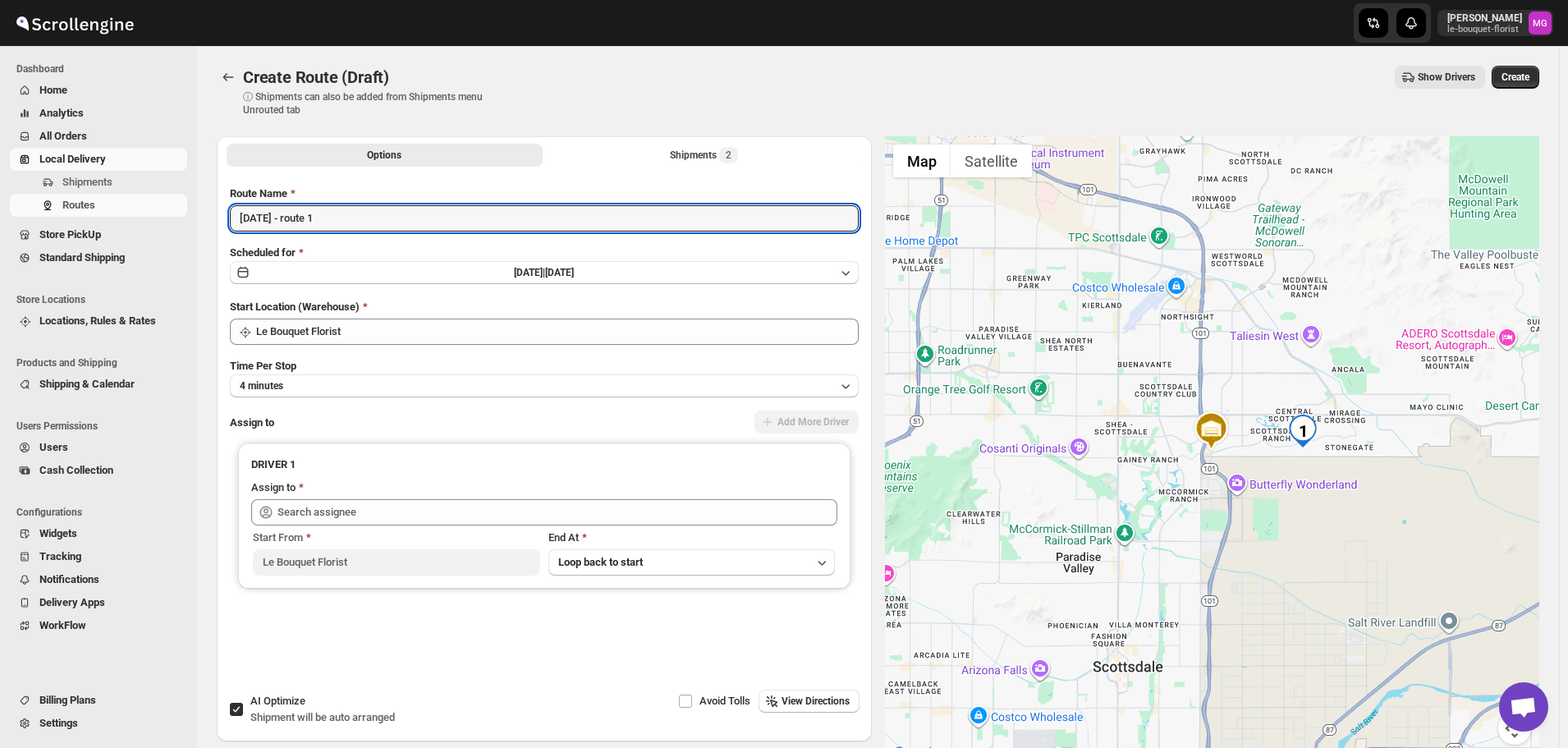
type input "[DATE] - route 1"
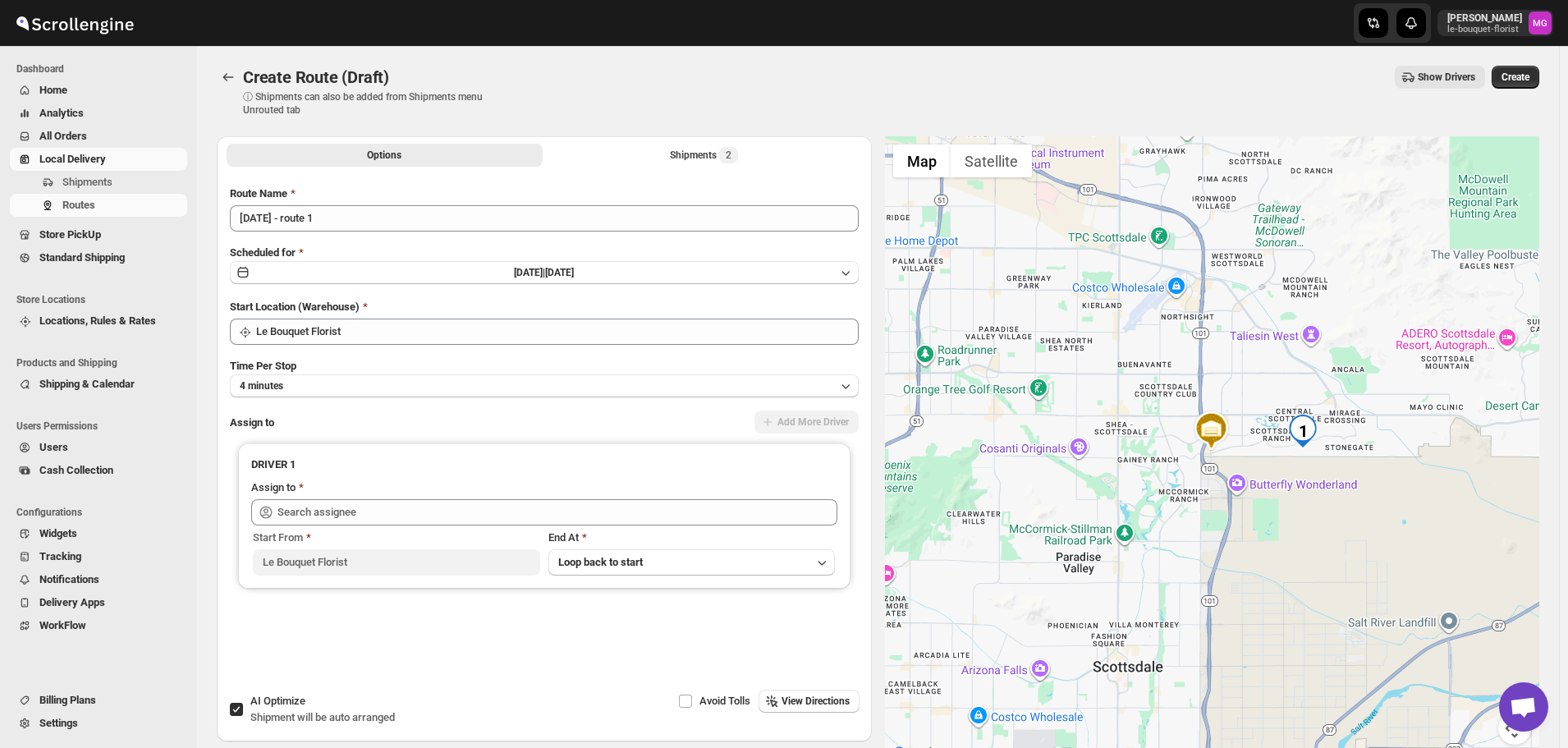
click at [295, 706] on span "AI Optimize" at bounding box center [278, 701] width 55 height 13
click at [243, 706] on input "AI Optimize Shipment will be auto arranged" at bounding box center [236, 709] width 13 height 13
checkbox input "false"
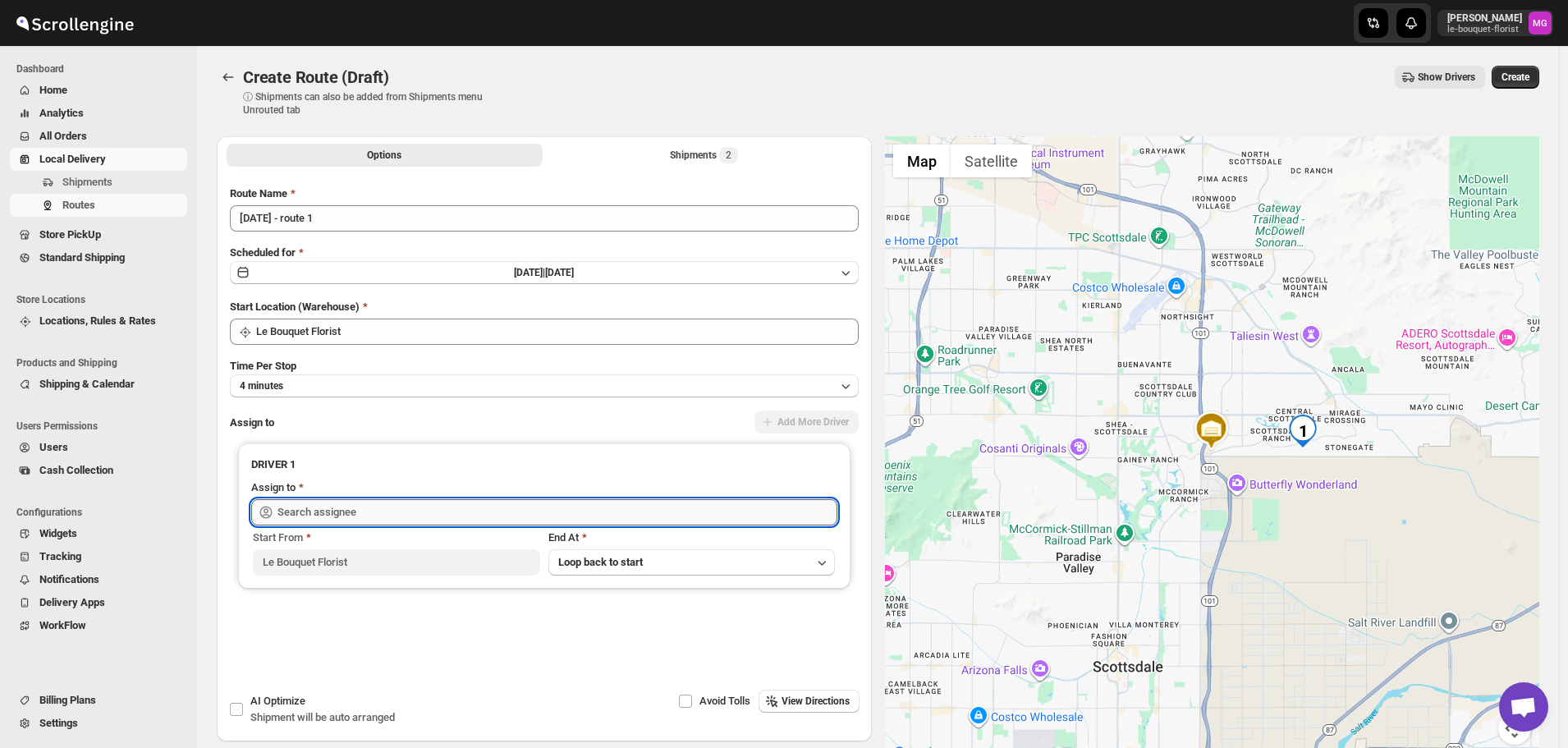
click at [361, 512] on input "text" at bounding box center [557, 512] width 560 height 27
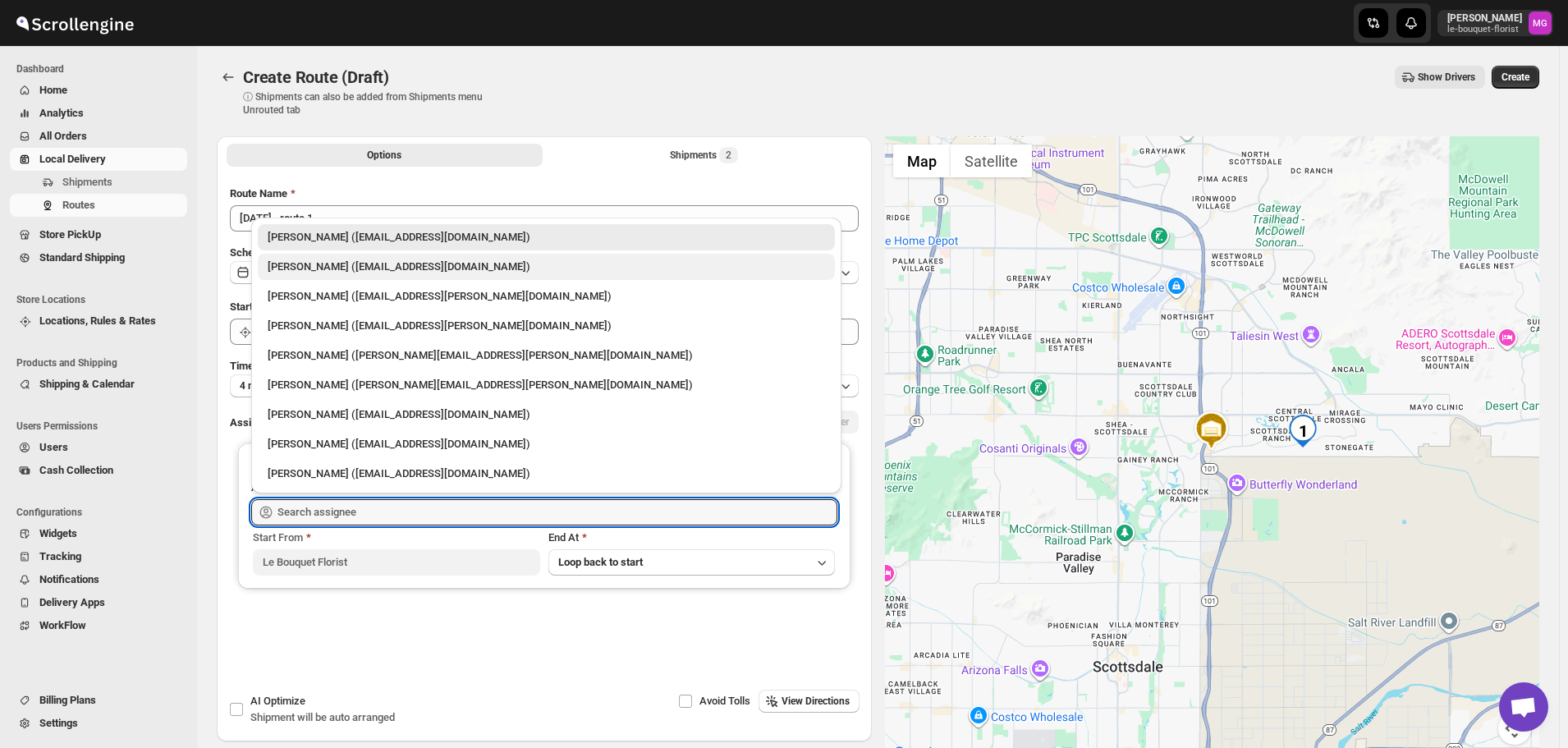
click at [367, 274] on div "[PERSON_NAME] ([EMAIL_ADDRESS][DOMAIN_NAME])" at bounding box center [546, 266] width 557 height 17
type input "[PERSON_NAME] ([EMAIL_ADDRESS][DOMAIN_NAME])"
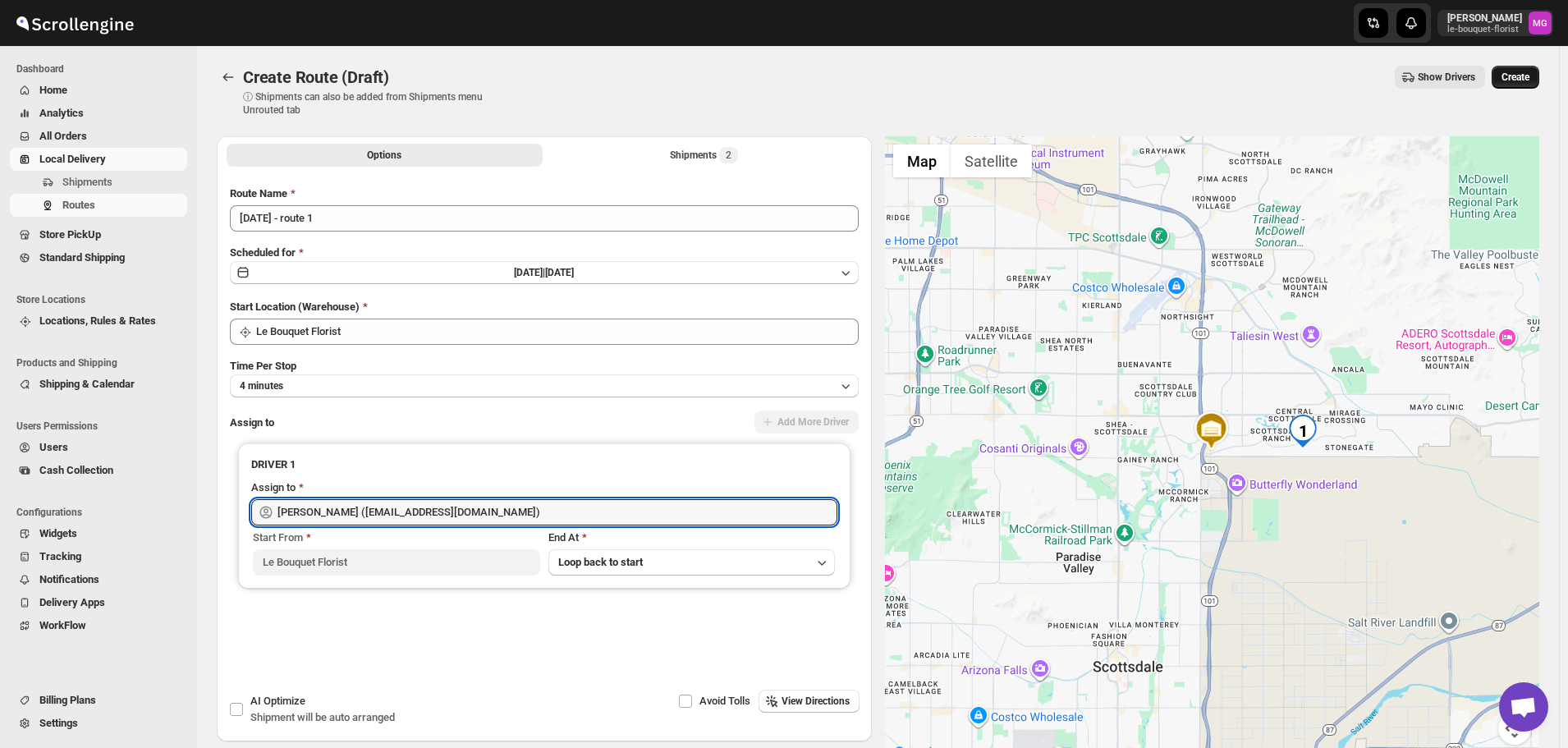
click at [1532, 68] on button "Create" at bounding box center [1515, 77] width 47 height 23
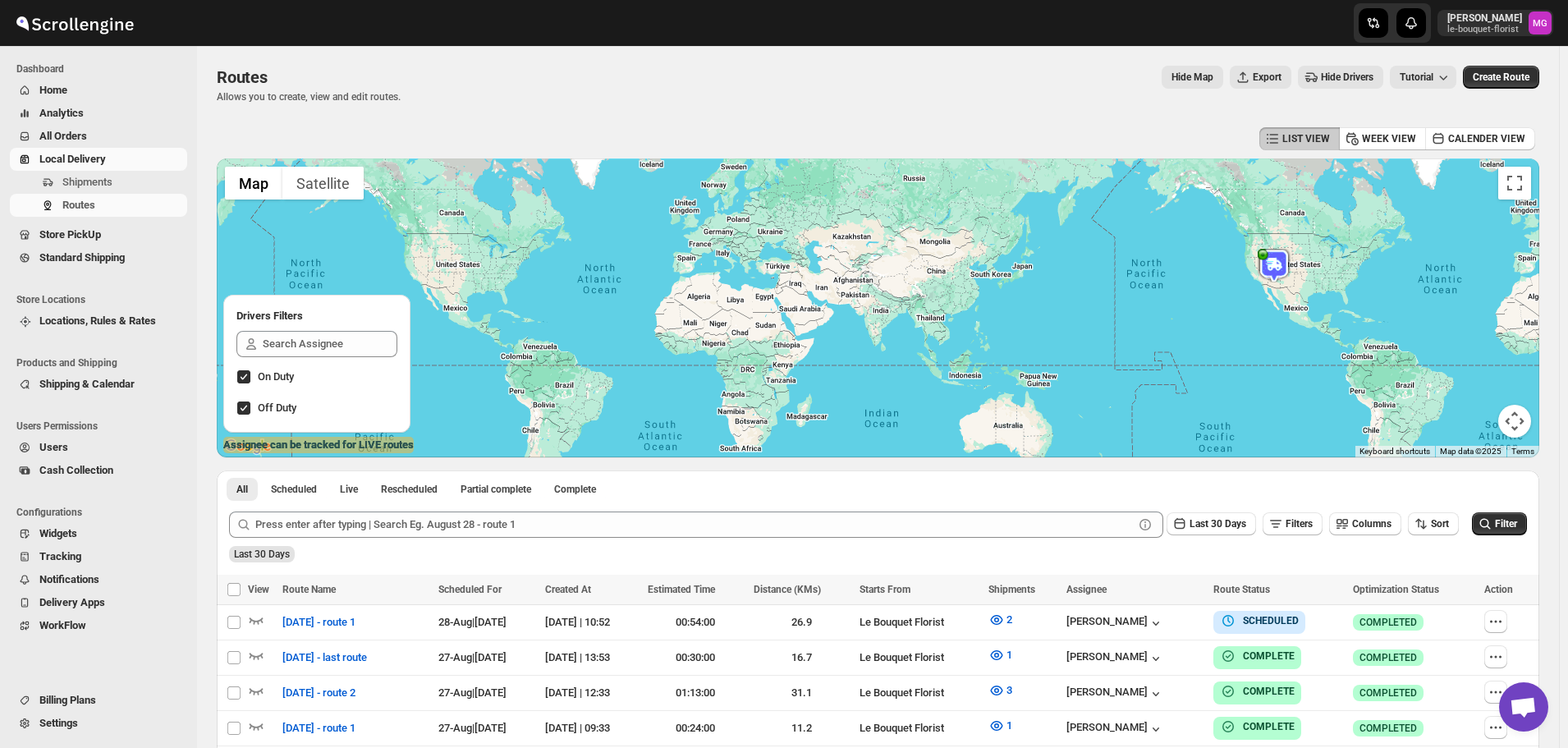
click at [137, 235] on span "Store PickUp" at bounding box center [111, 234] width 145 height 17
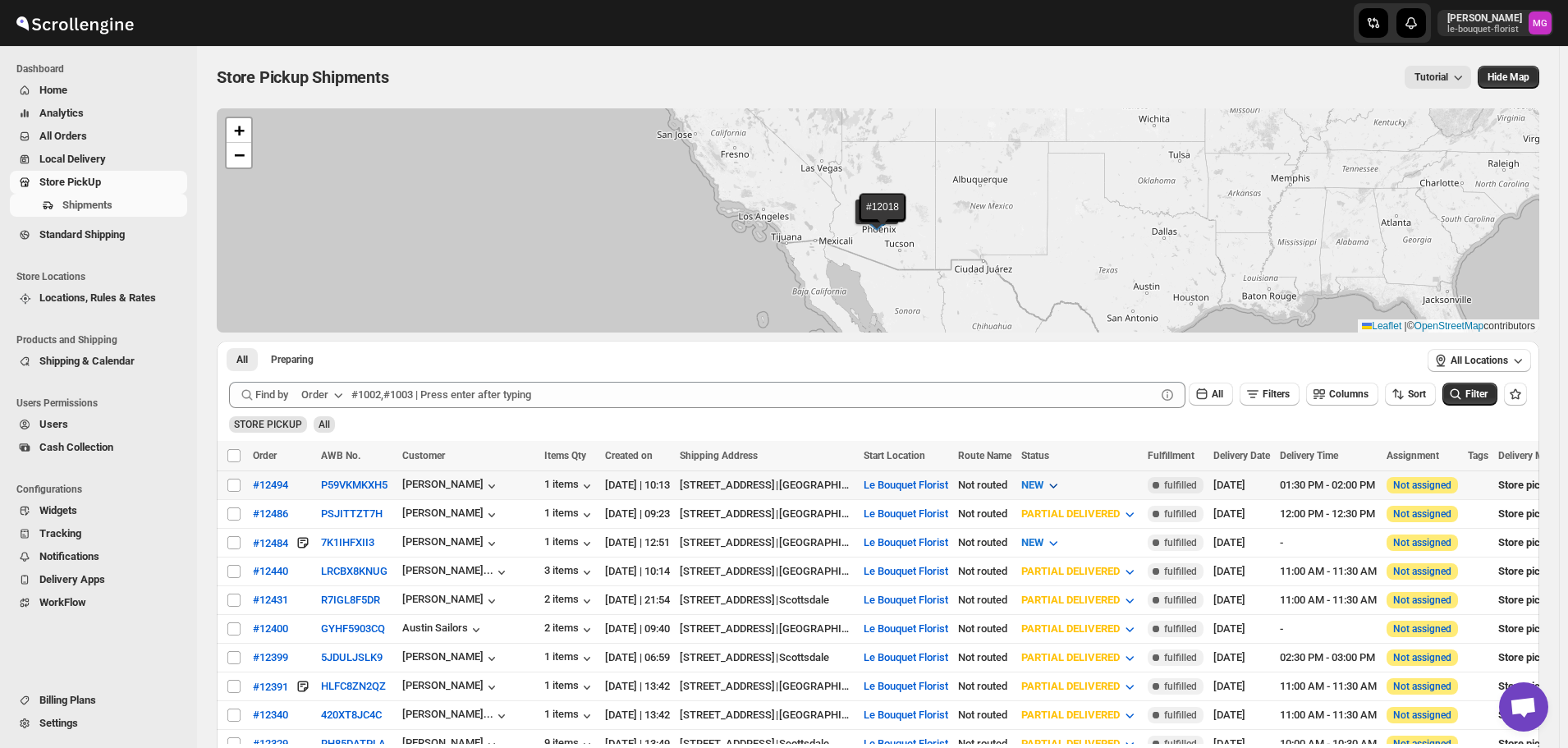
click at [1062, 490] on icon "button" at bounding box center [1053, 485] width 17 height 17
click at [1108, 571] on button "PREPARING" at bounding box center [1106, 573] width 124 height 27
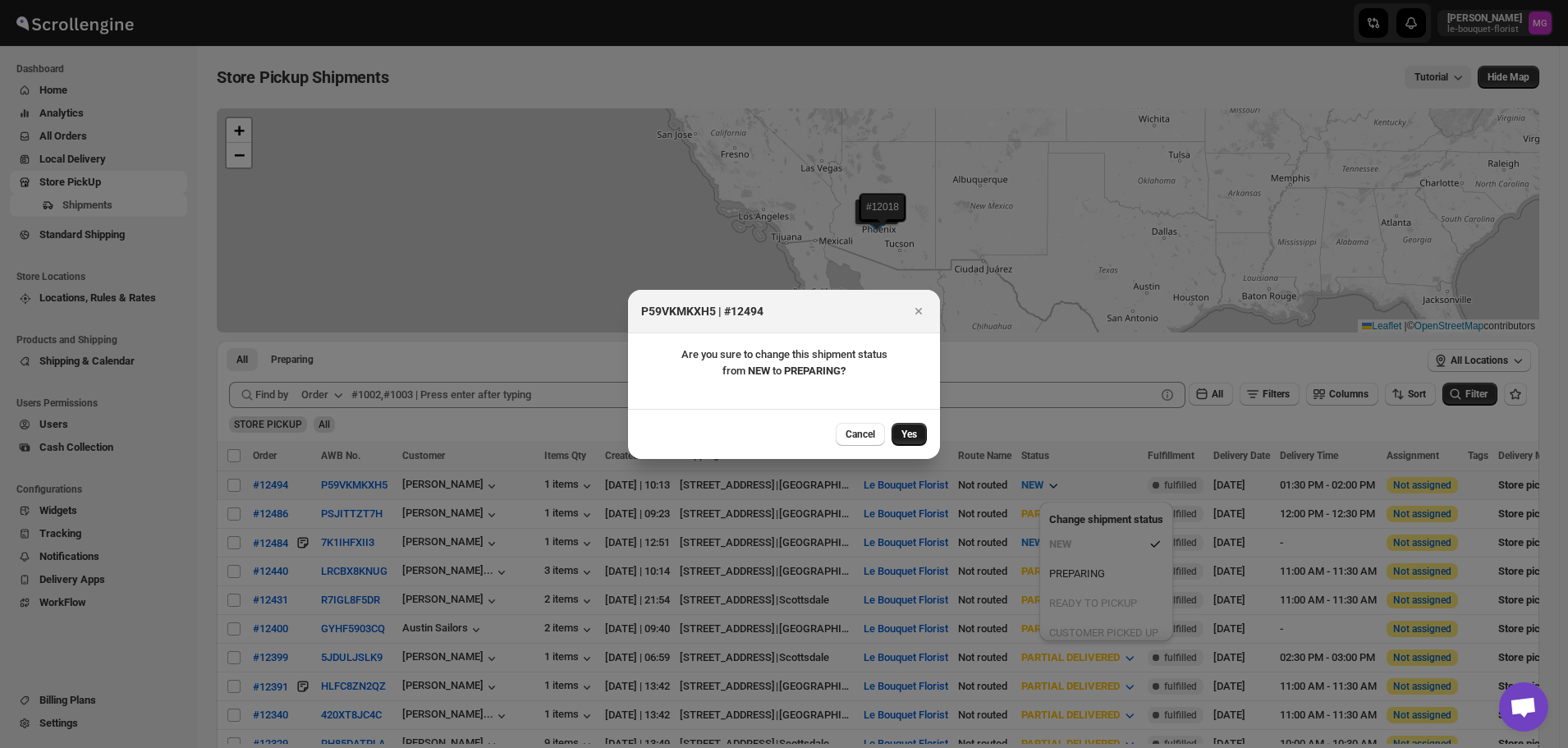
click at [920, 444] on button "Yes" at bounding box center [909, 433] width 35 height 23
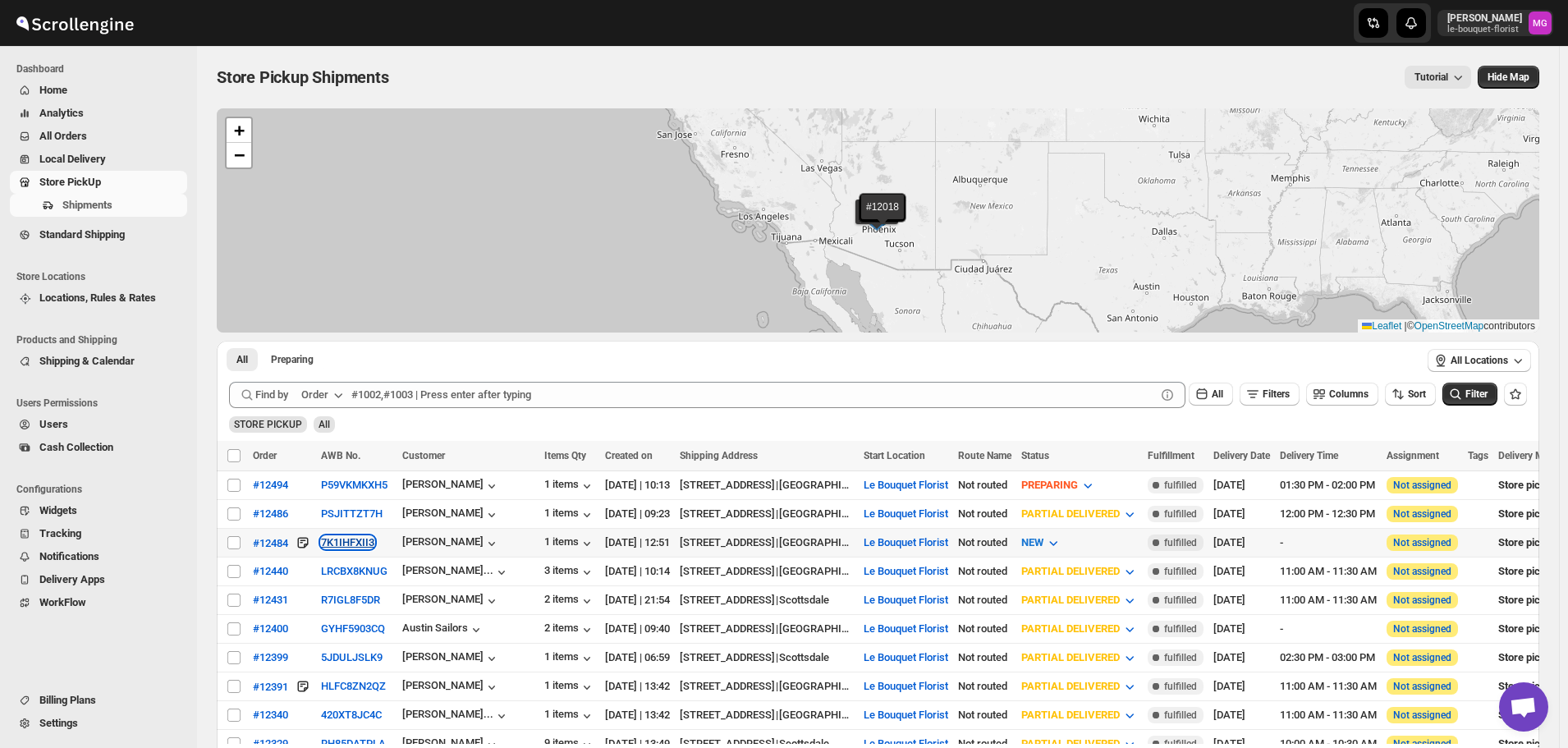
click at [368, 541] on button "7K1IHFXII3" at bounding box center [348, 542] width 53 height 13
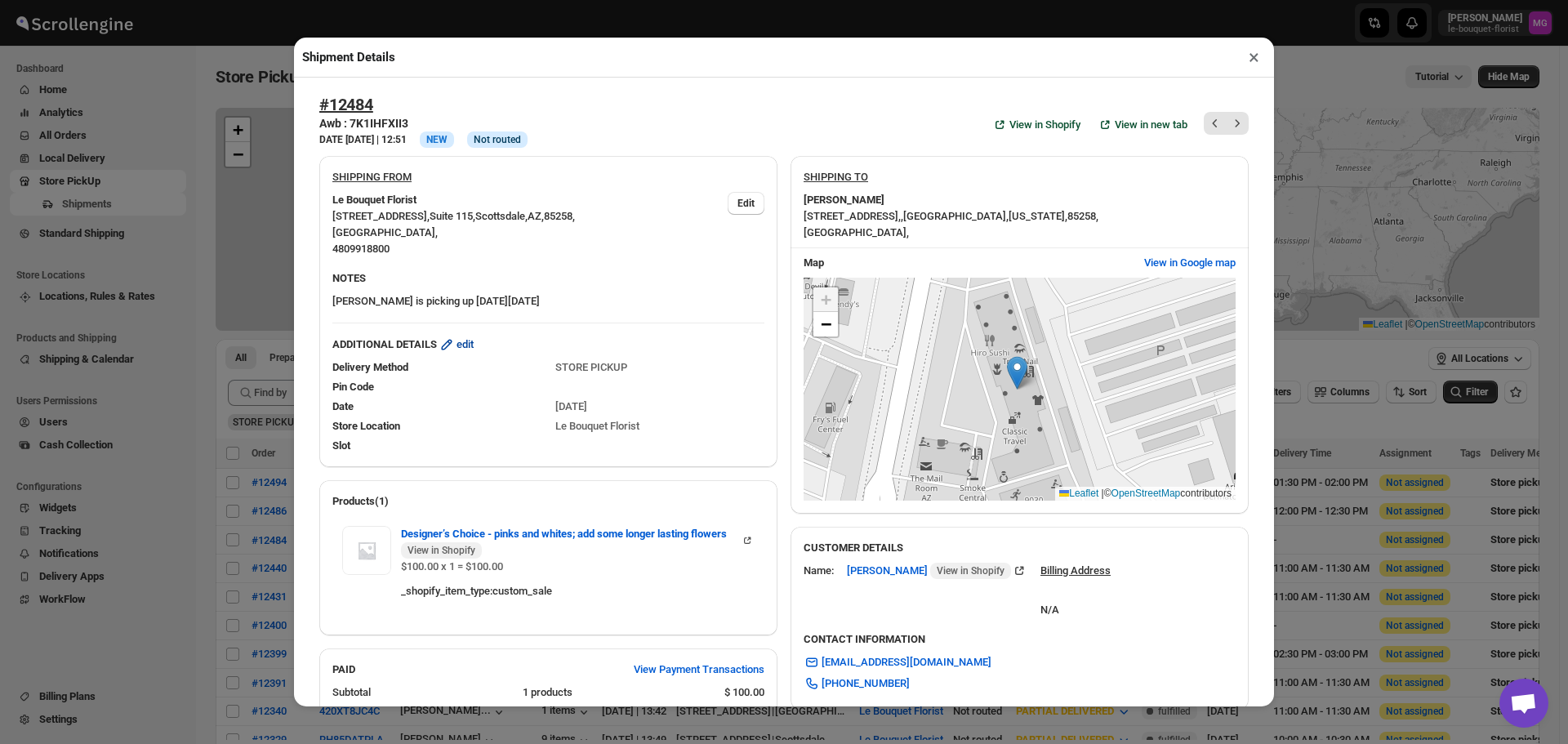
click at [464, 337] on button "edit" at bounding box center [456, 344] width 55 height 26
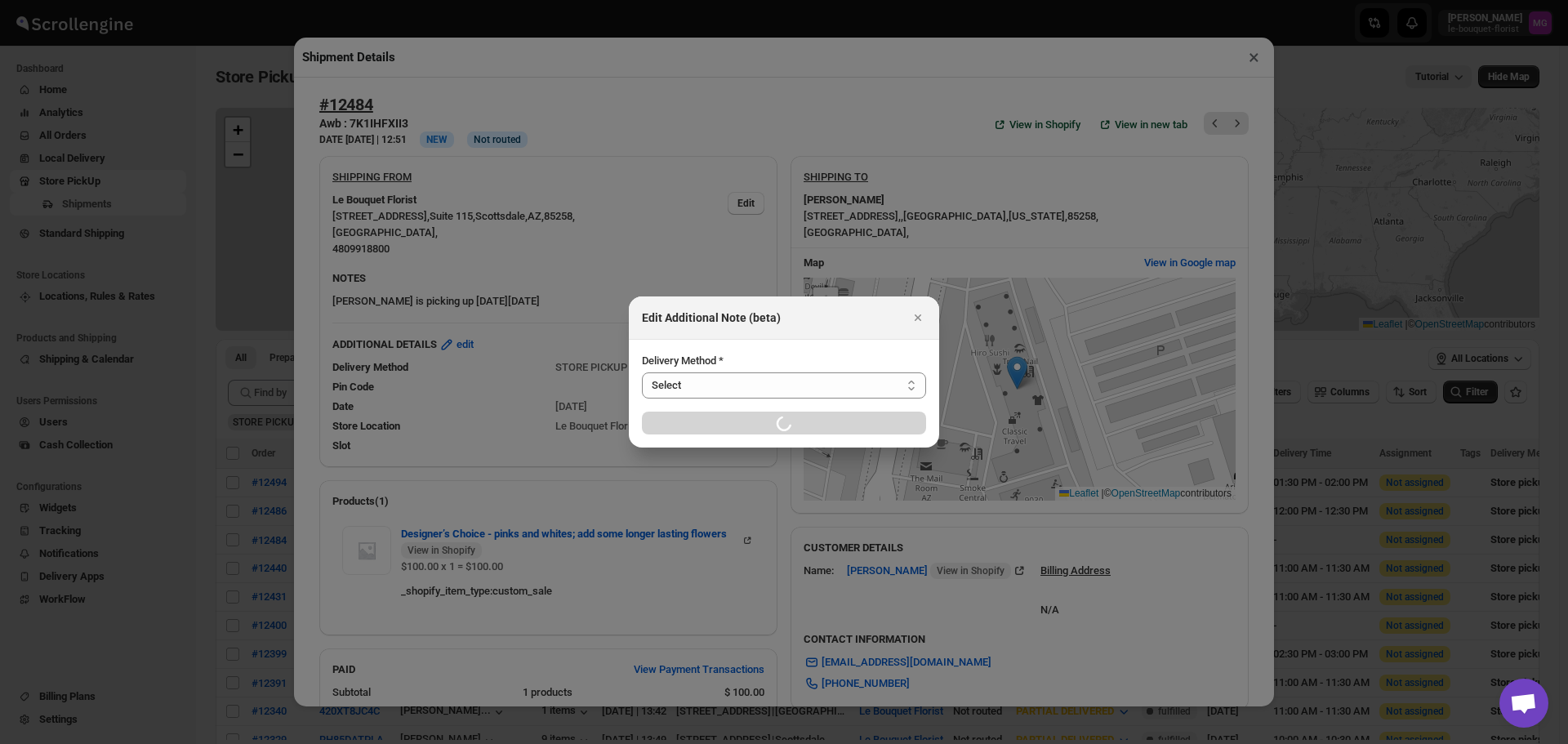
select select "STORE_PICKUP"
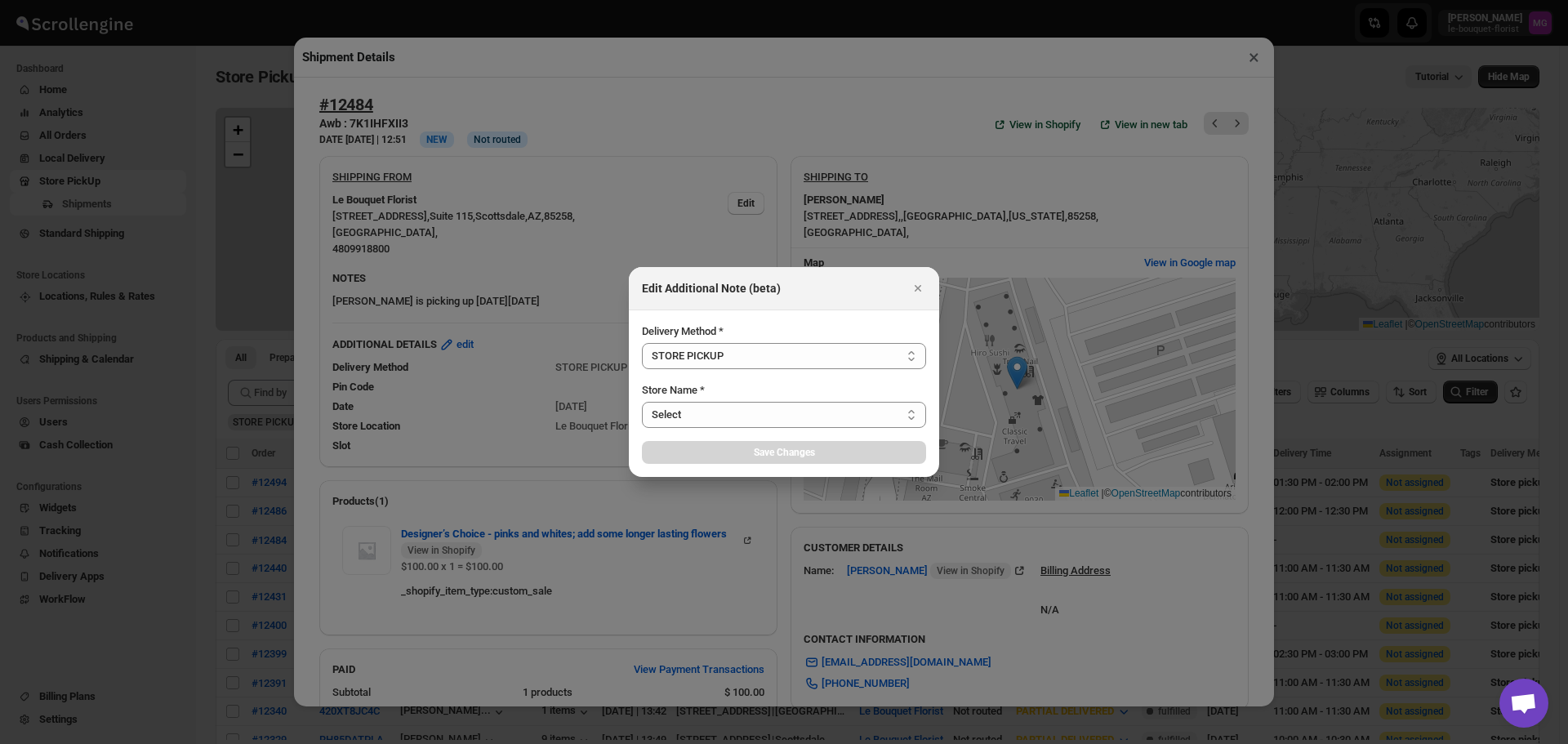
select select "67182988fdd300583c220c76"
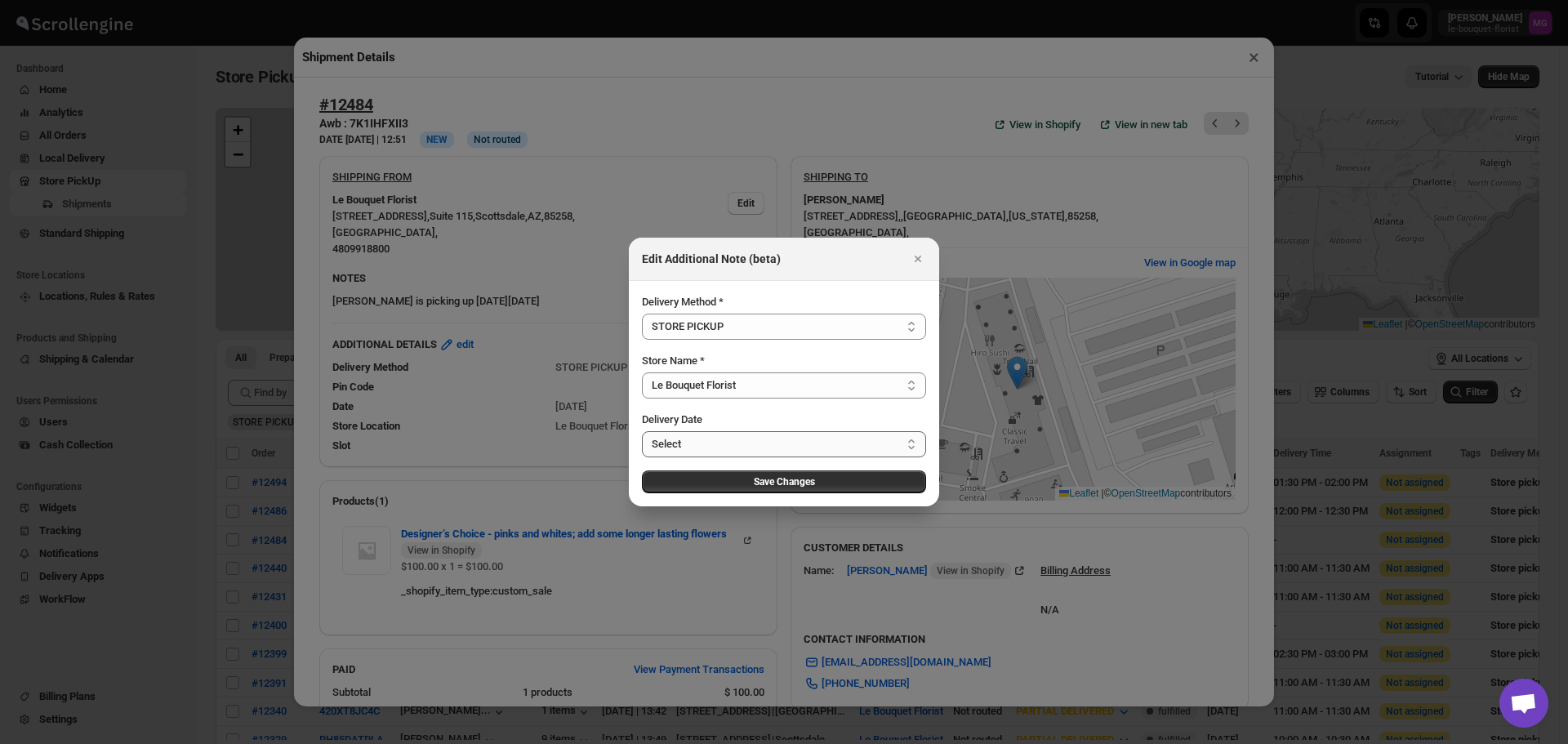
click at [674, 441] on select "Select [DATE] [DATE] [DATE] [DATE] [DATE] [DATE] [DATE] [DATE] [DATE] [DATE] [D…" at bounding box center [784, 444] width 285 height 26
select select "[DATE]"
click at [642, 431] on select "Select [DATE] [DATE] [DATE] [DATE] [DATE] [DATE] [DATE] [DATE] [DATE] [DATE] [D…" at bounding box center [784, 444] width 285 height 26
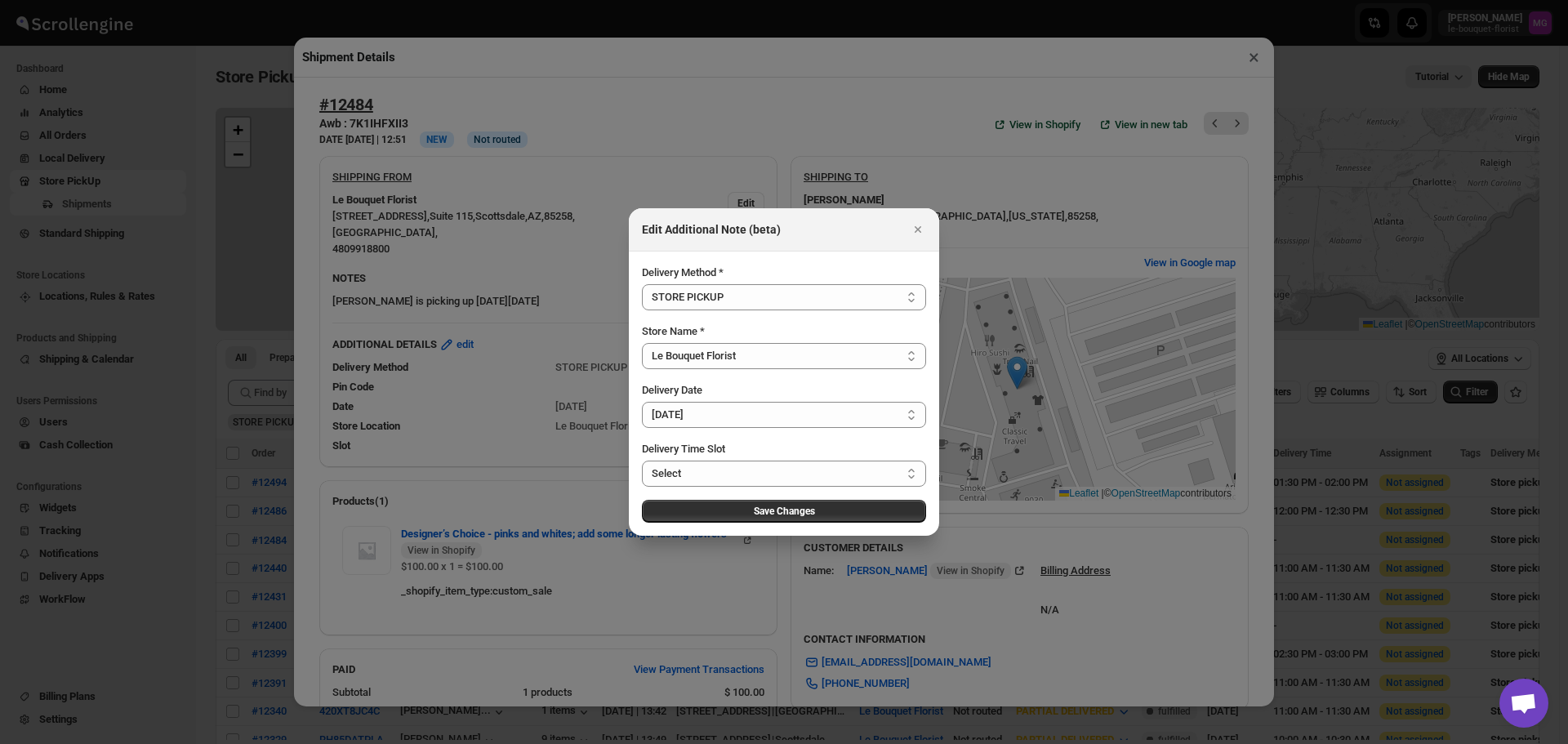
click at [687, 488] on div "Delivery Method * Select LOCAL DELIVERY STORE PICKUP STANDARD SHIPPING STORE PI…" at bounding box center [784, 394] width 285 height 258
click at [687, 477] on select "Select 11:00 AM - 11:30 AM 11:30 AM - 12:00 PM 12:00 PM - 12:30 PM 12:30 PM - 0…" at bounding box center [784, 473] width 285 height 26
select select "671932030ed43f03ce62bea3"
click at [642, 460] on select "Select 11:00 AM - 11:30 AM 11:30 AM - 12:00 PM 12:00 PM - 12:30 PM 12:30 PM - 0…" at bounding box center [784, 473] width 285 height 26
click at [828, 511] on button "Save Changes" at bounding box center [784, 510] width 285 height 22
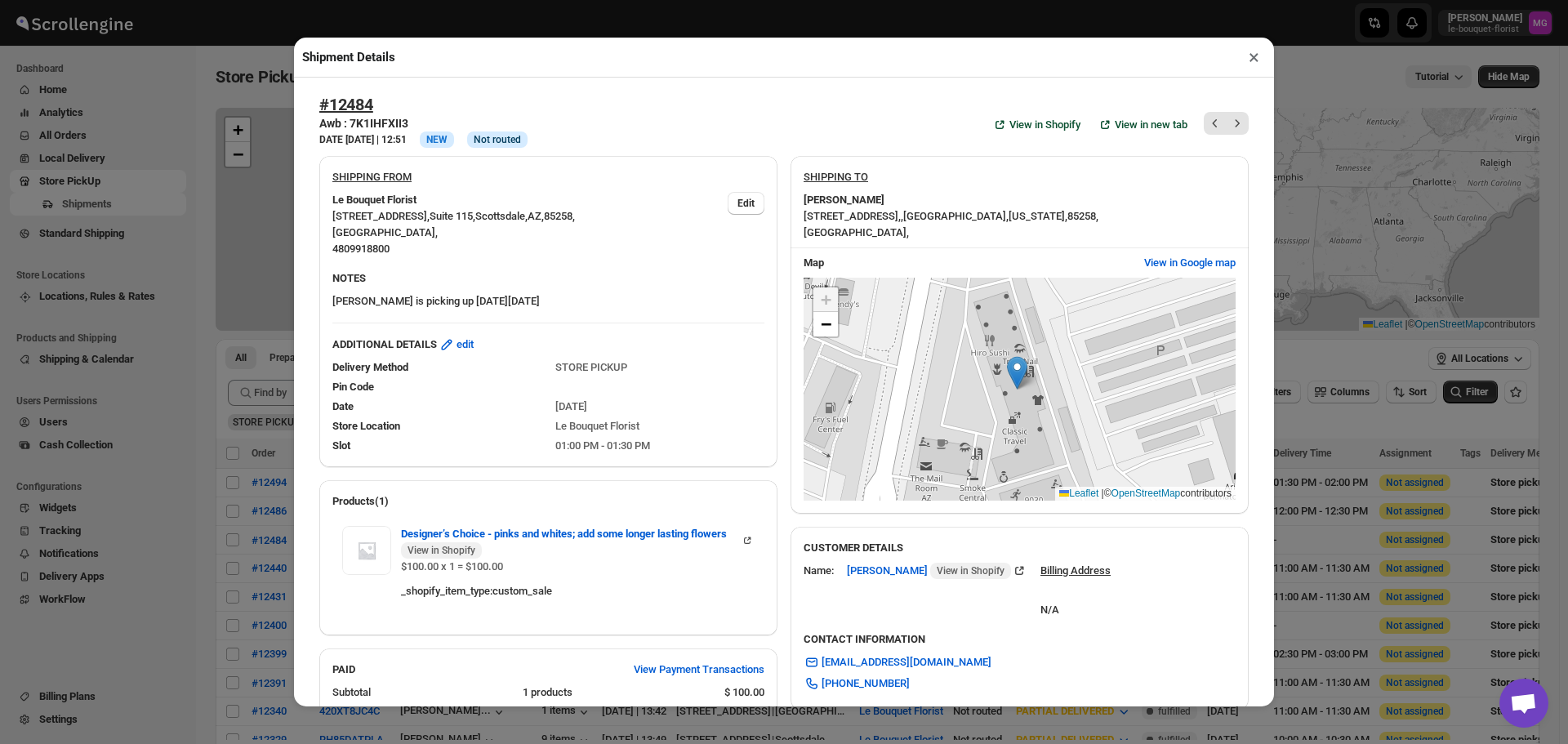
click at [1244, 52] on button "×" at bounding box center [1254, 57] width 23 height 22
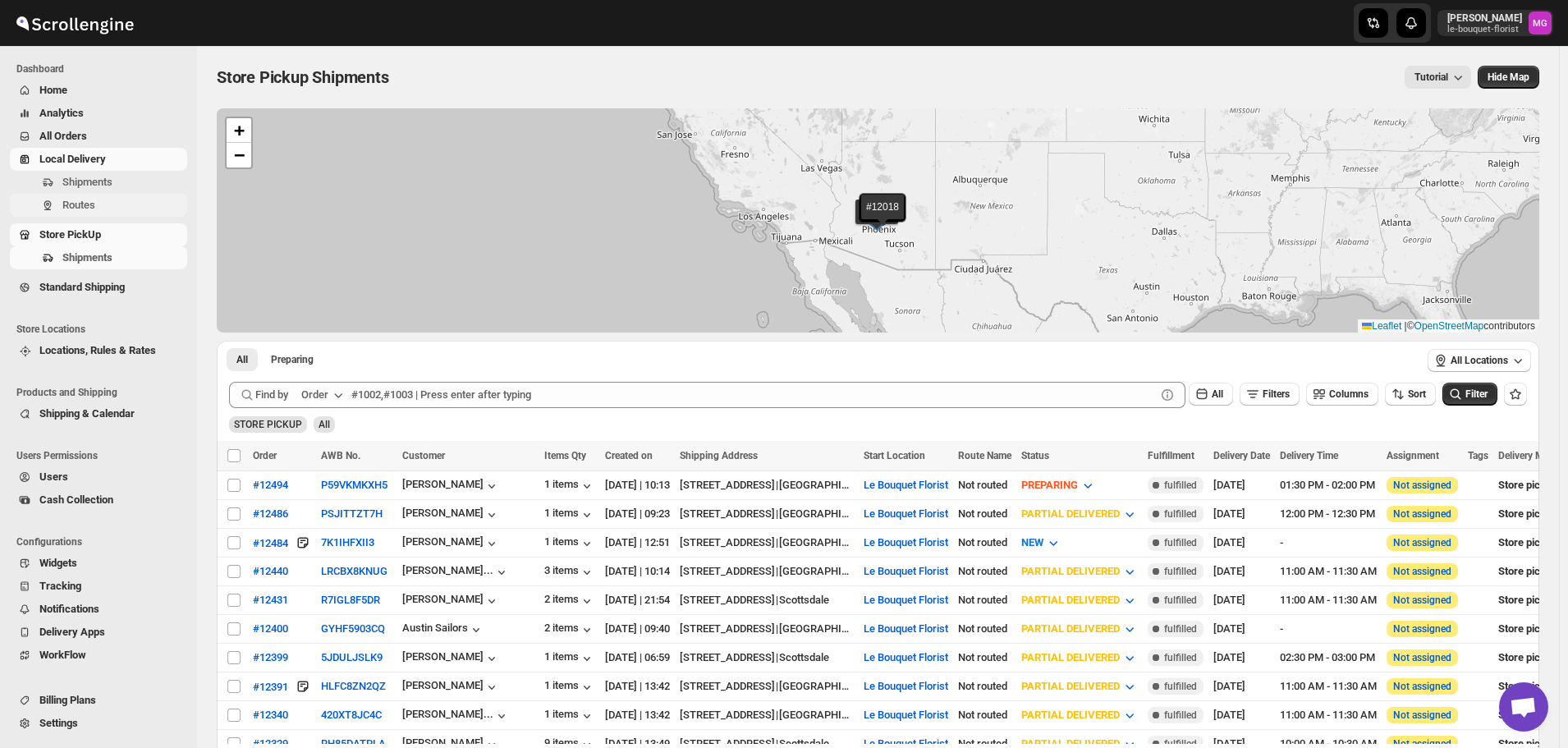
click at [78, 201] on span "Routes" at bounding box center [78, 204] width 32 height 13
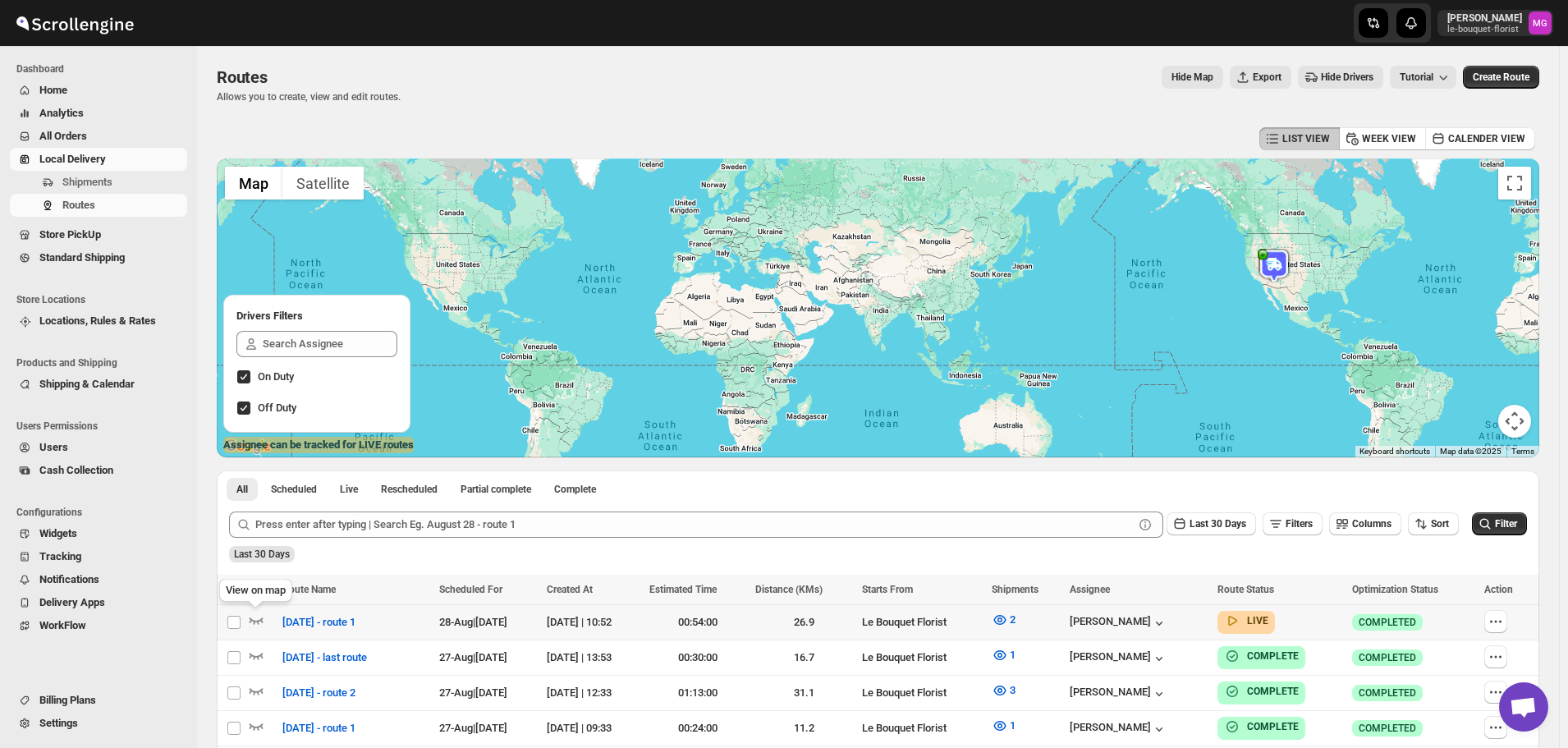
click at [257, 611] on div "View on map" at bounding box center [256, 593] width 80 height 36
click at [254, 618] on icon "button" at bounding box center [256, 619] width 17 height 17
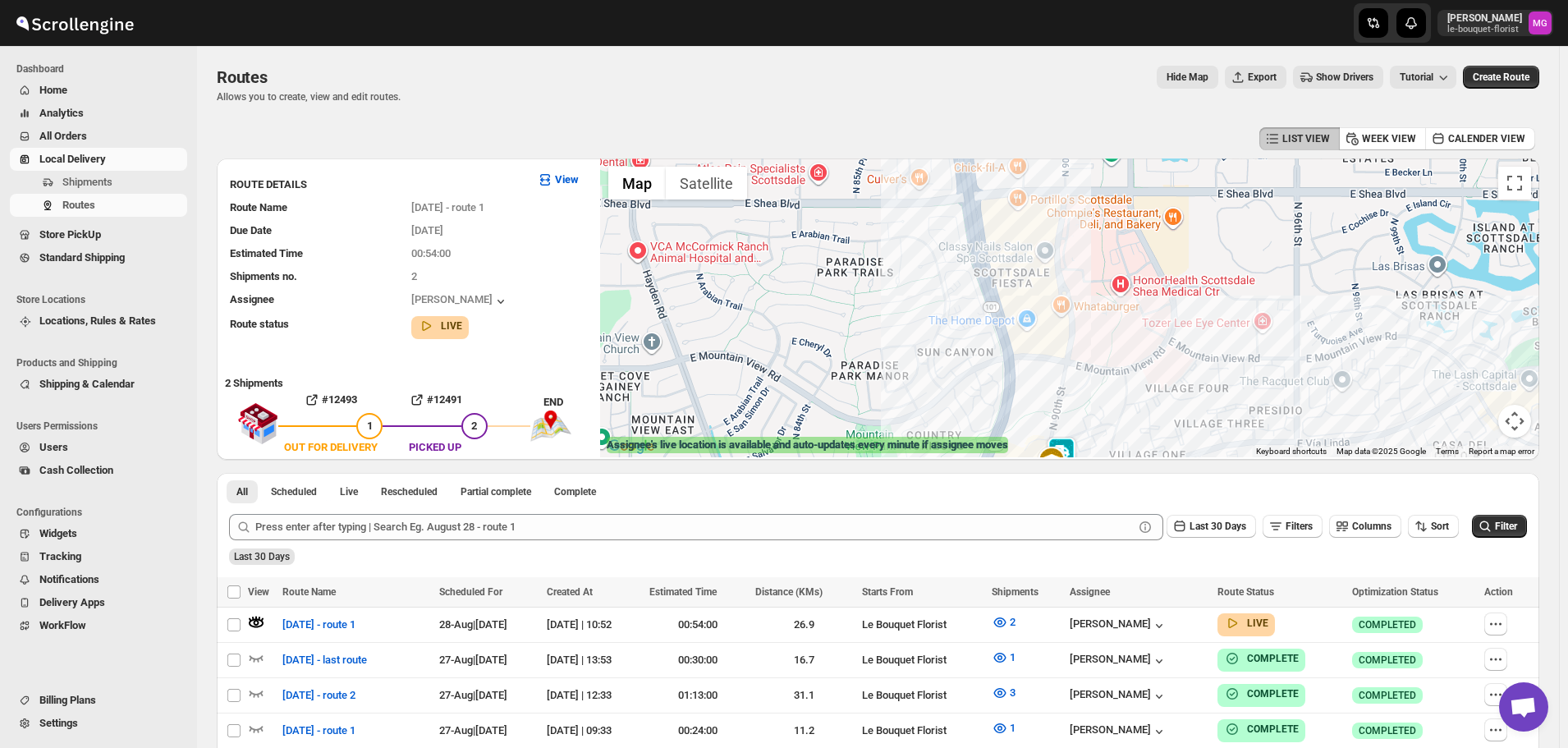
click at [1076, 448] on img at bounding box center [1061, 452] width 32 height 32
